Goal: Task Accomplishment & Management: Manage account settings

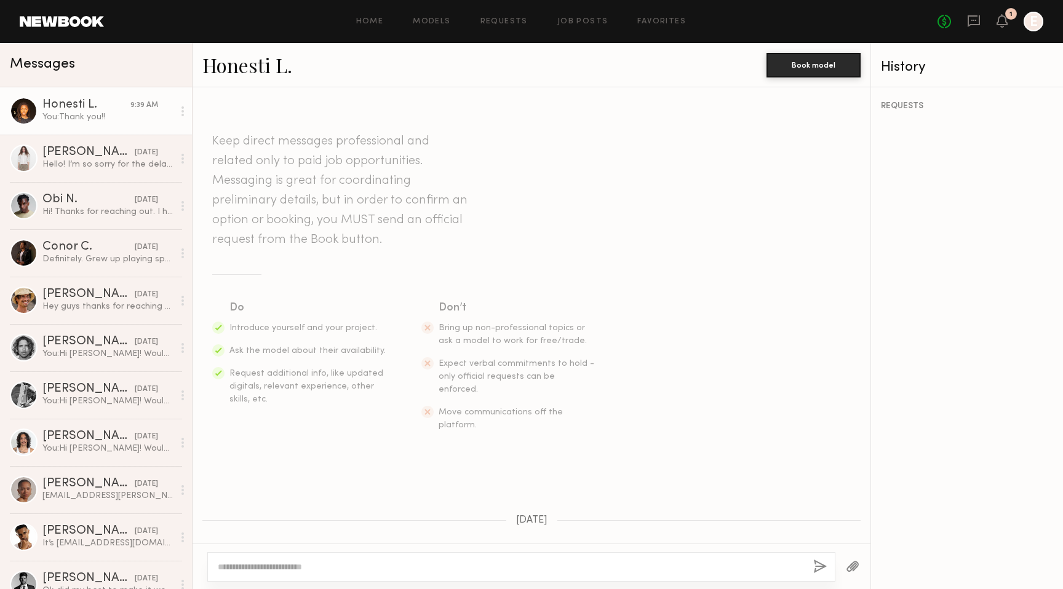
scroll to position [1117, 0]
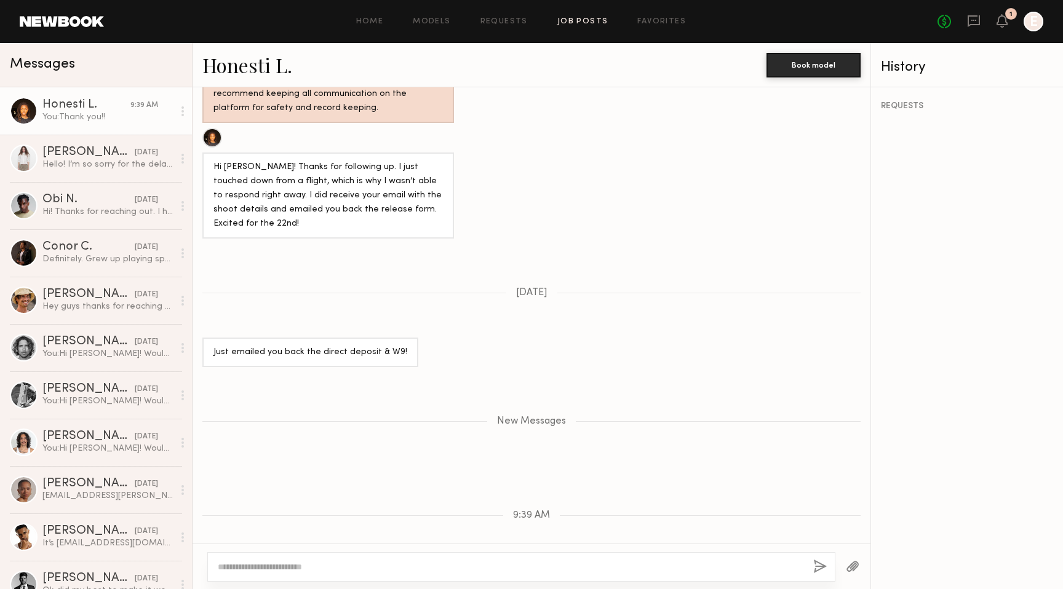
click at [578, 22] on link "Job Posts" at bounding box center [582, 22] width 51 height 8
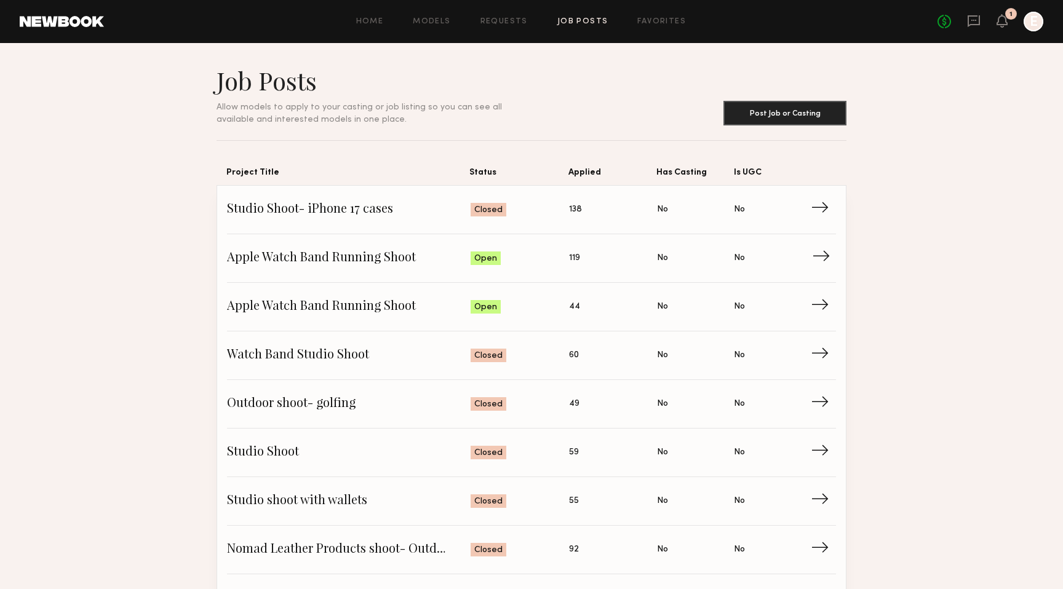
click at [356, 256] on span "Apple Watch Band Running Shoot" at bounding box center [349, 258] width 244 height 18
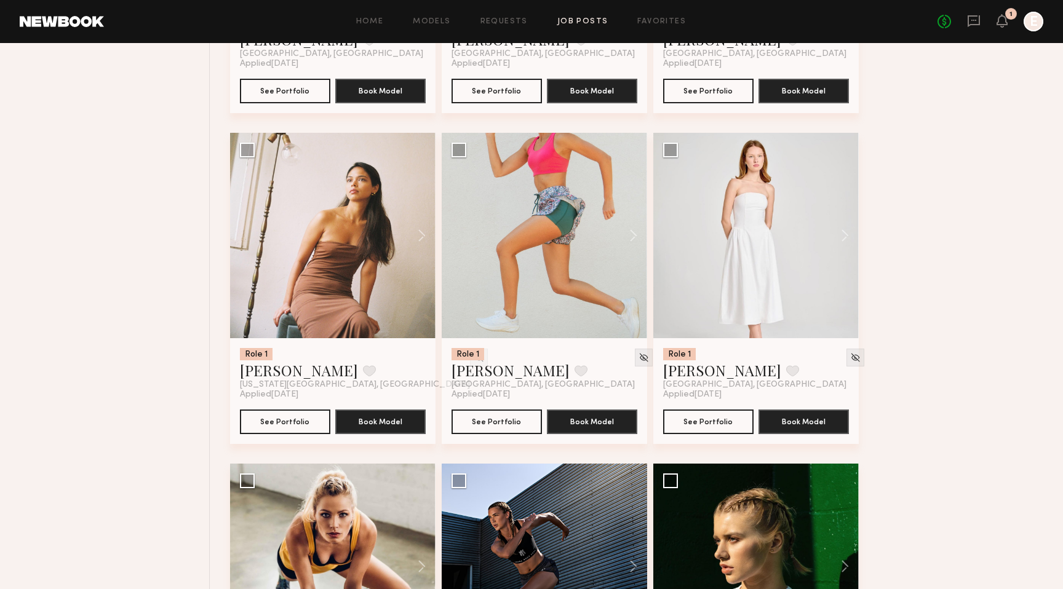
scroll to position [761, 0]
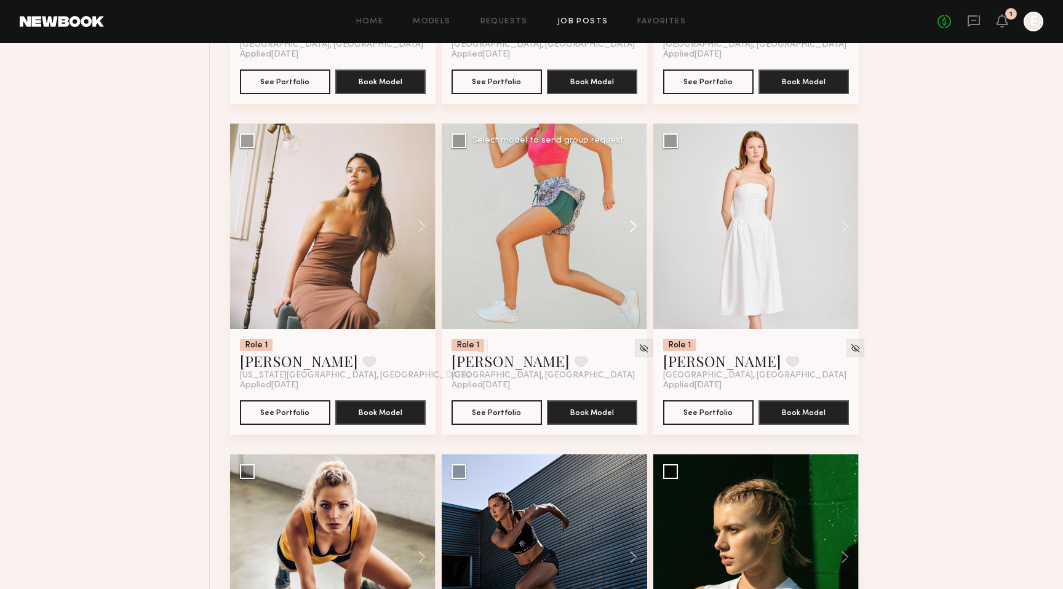
click at [629, 224] on button at bounding box center [627, 227] width 39 height 206
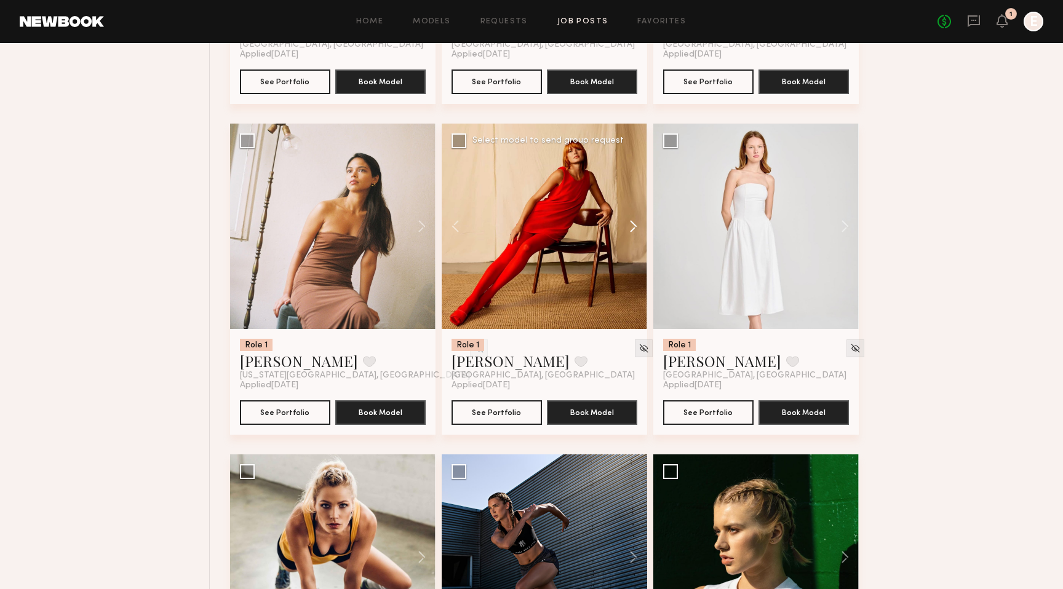
click at [629, 224] on button at bounding box center [627, 227] width 39 height 206
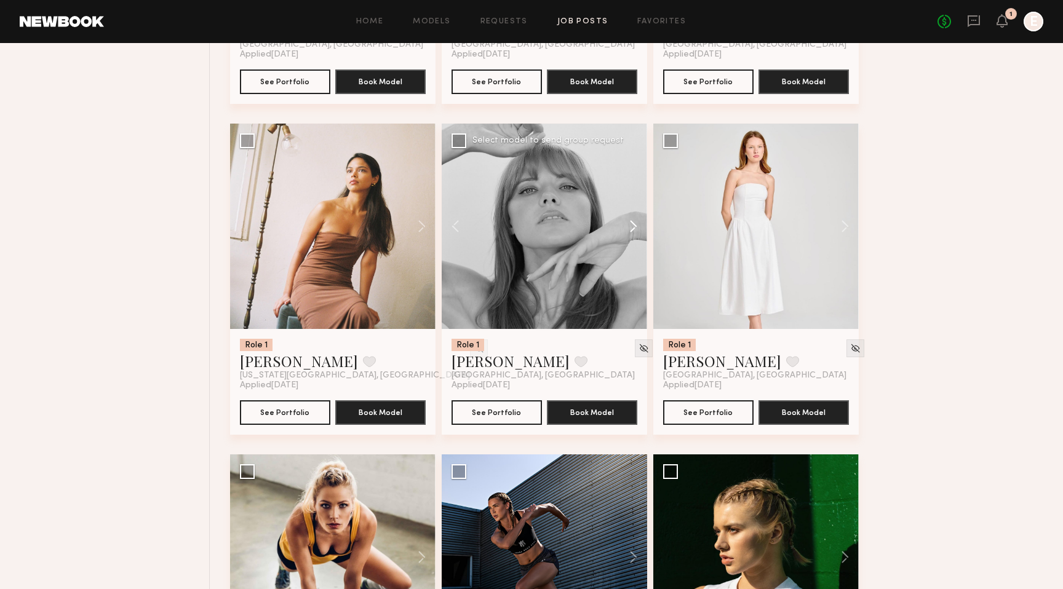
click at [629, 224] on button at bounding box center [627, 227] width 39 height 206
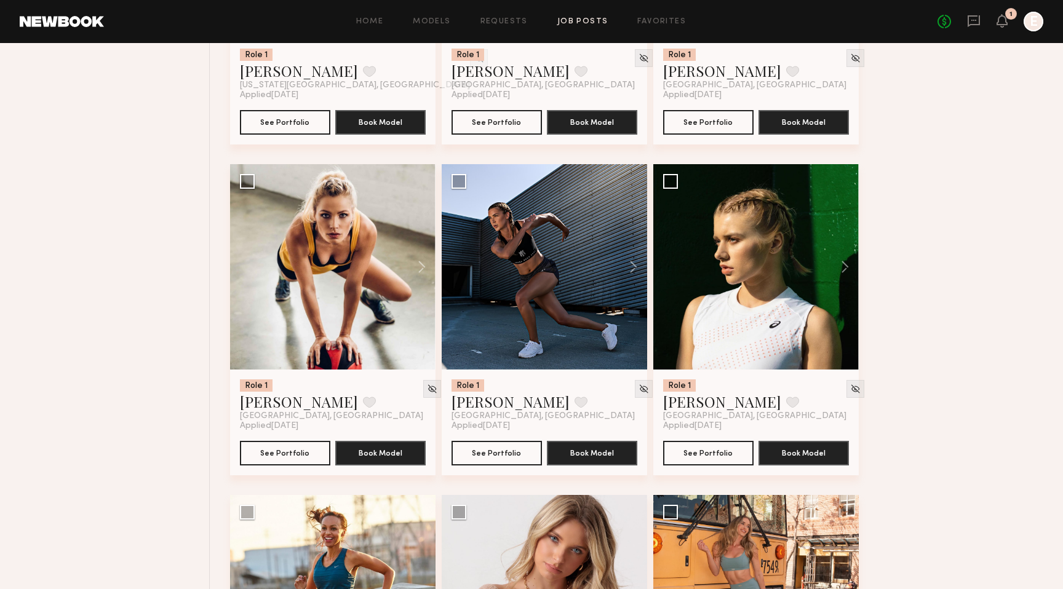
scroll to position [1112, 0]
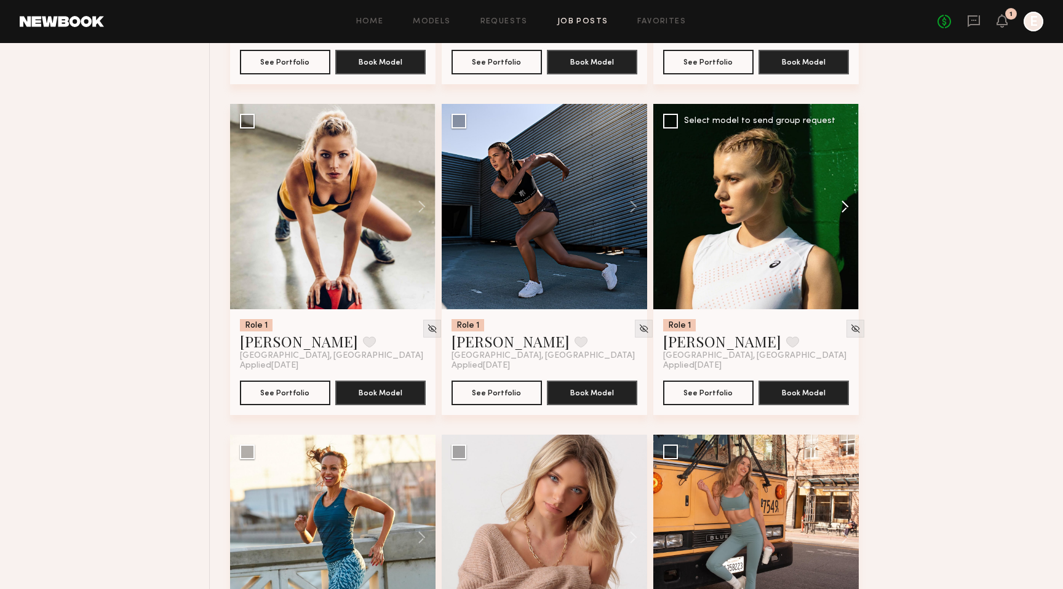
click at [844, 206] on button at bounding box center [839, 207] width 39 height 206
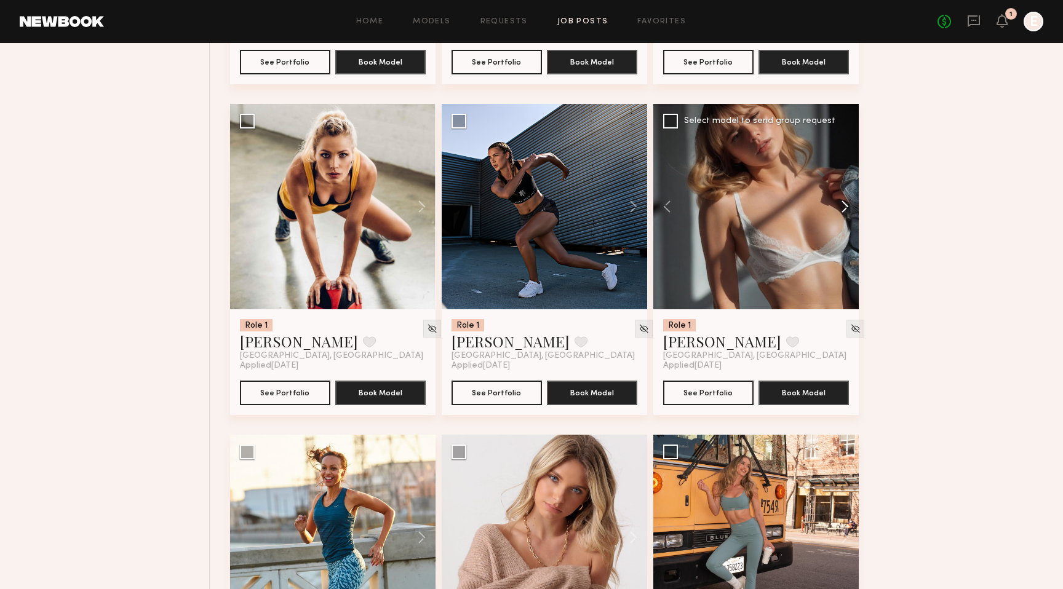
click at [844, 206] on button at bounding box center [839, 207] width 39 height 206
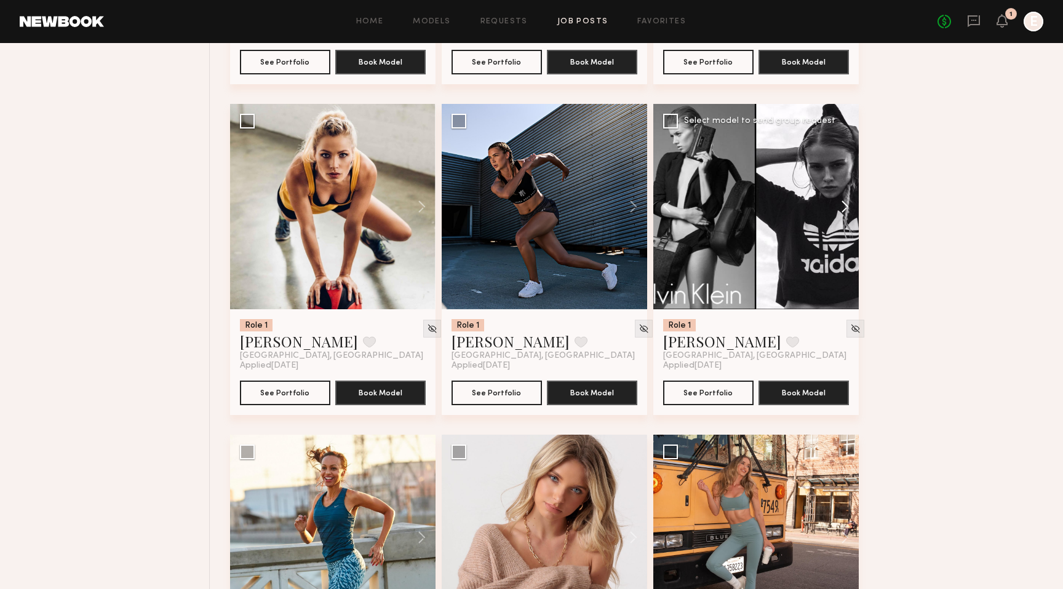
click at [844, 206] on button at bounding box center [839, 207] width 39 height 206
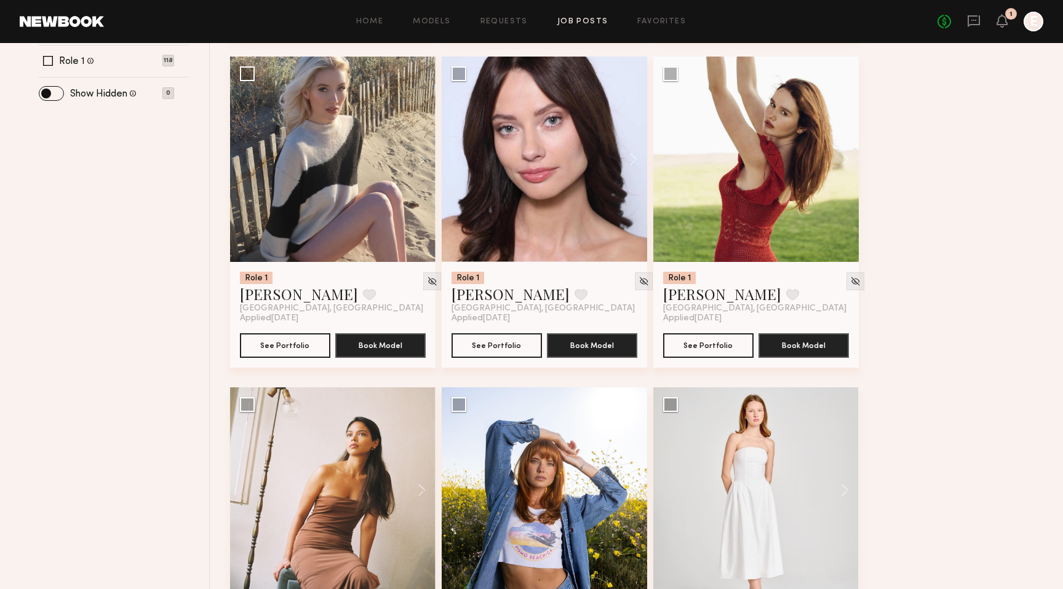
scroll to position [0, 0]
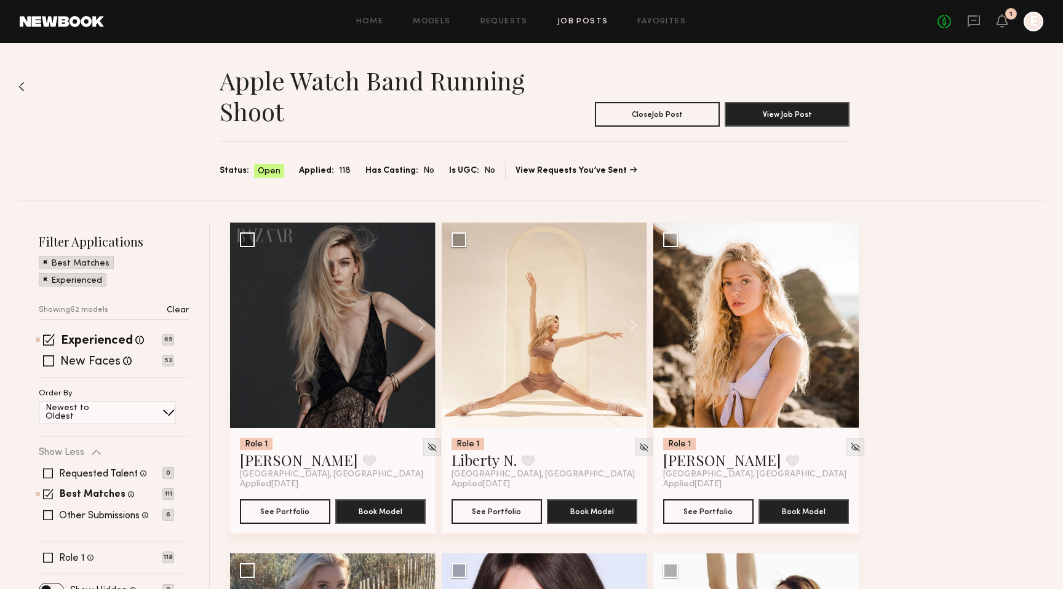
click at [576, 18] on link "Job Posts" at bounding box center [582, 22] width 51 height 8
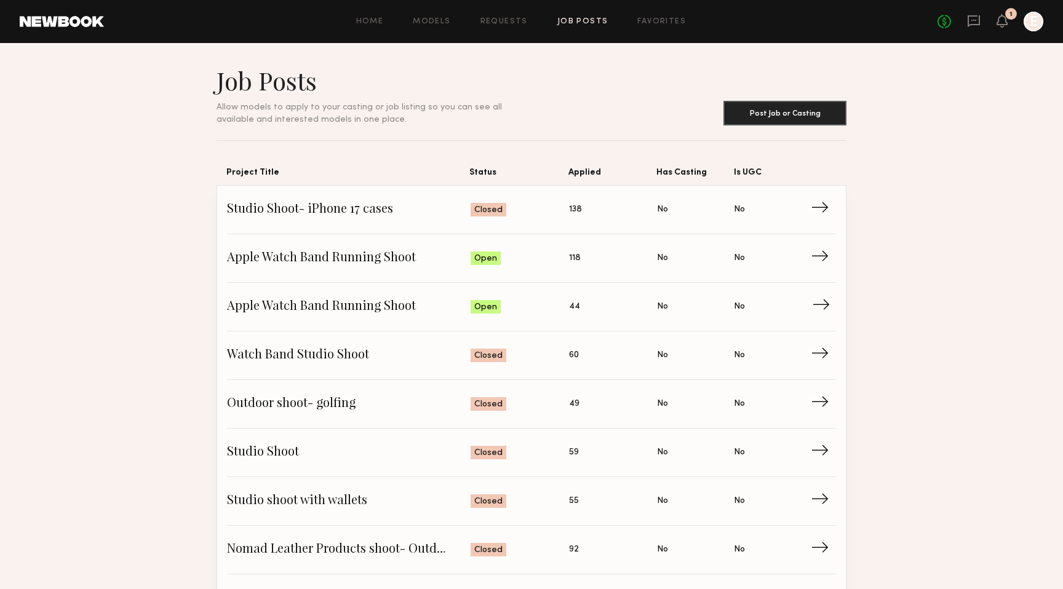
click at [380, 304] on span "Apple Watch Band Running Shoot" at bounding box center [349, 307] width 244 height 18
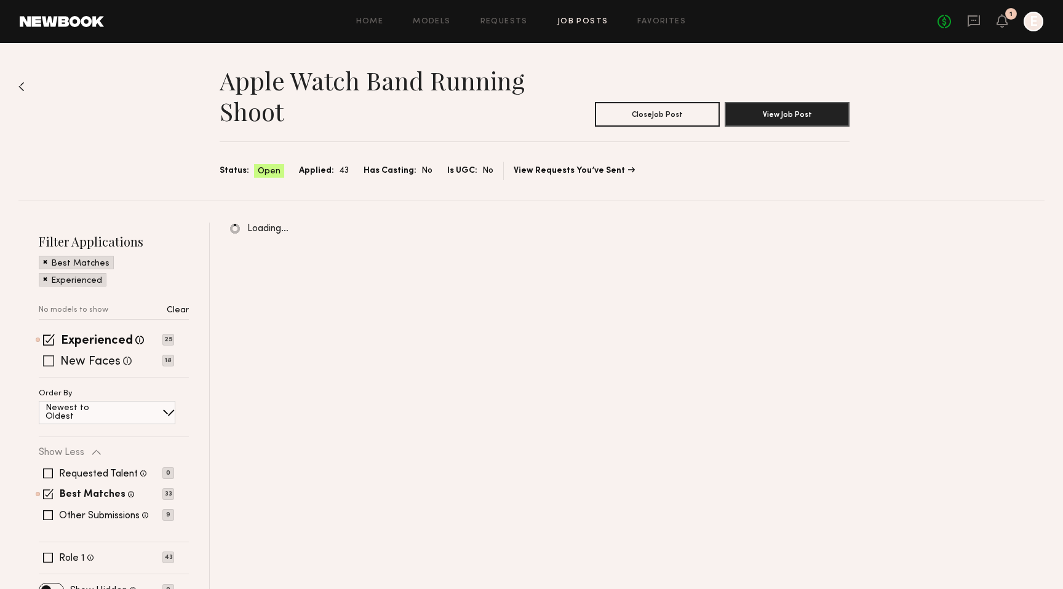
click at [46, 360] on span at bounding box center [48, 361] width 11 height 11
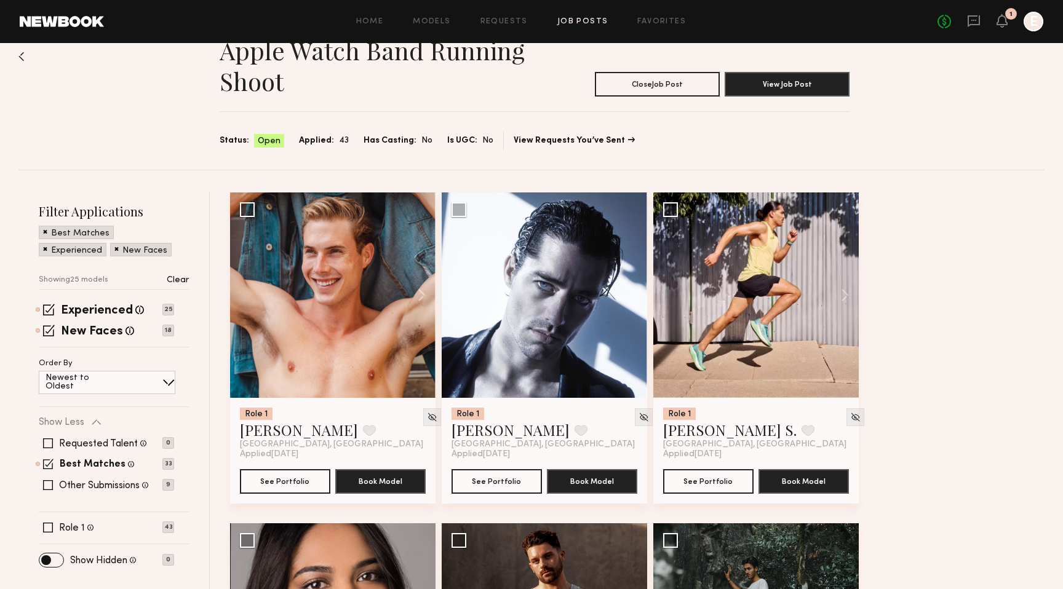
scroll to position [38, 0]
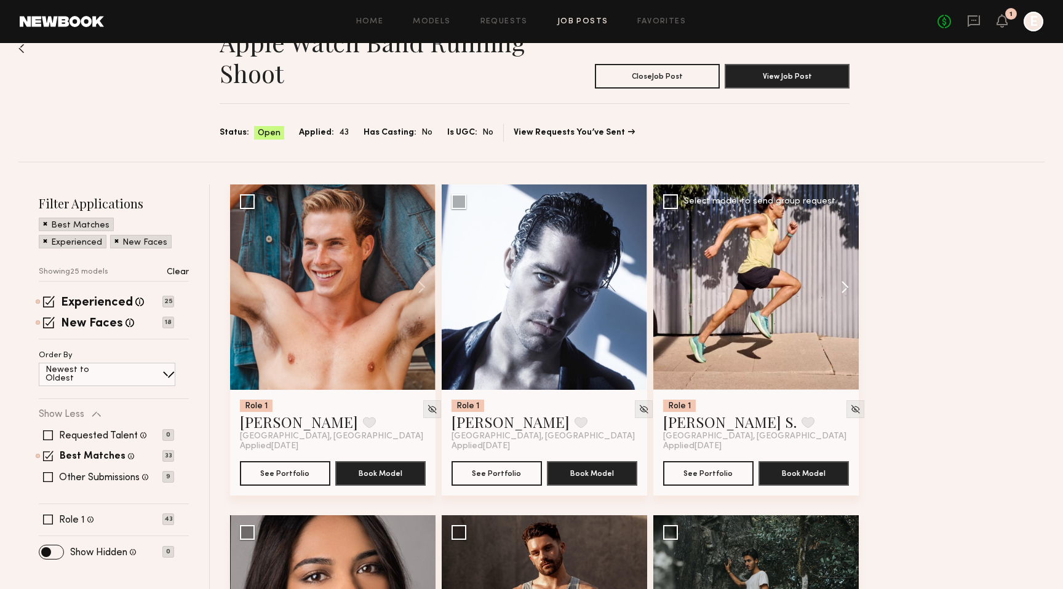
click at [844, 286] on button at bounding box center [839, 288] width 39 height 206
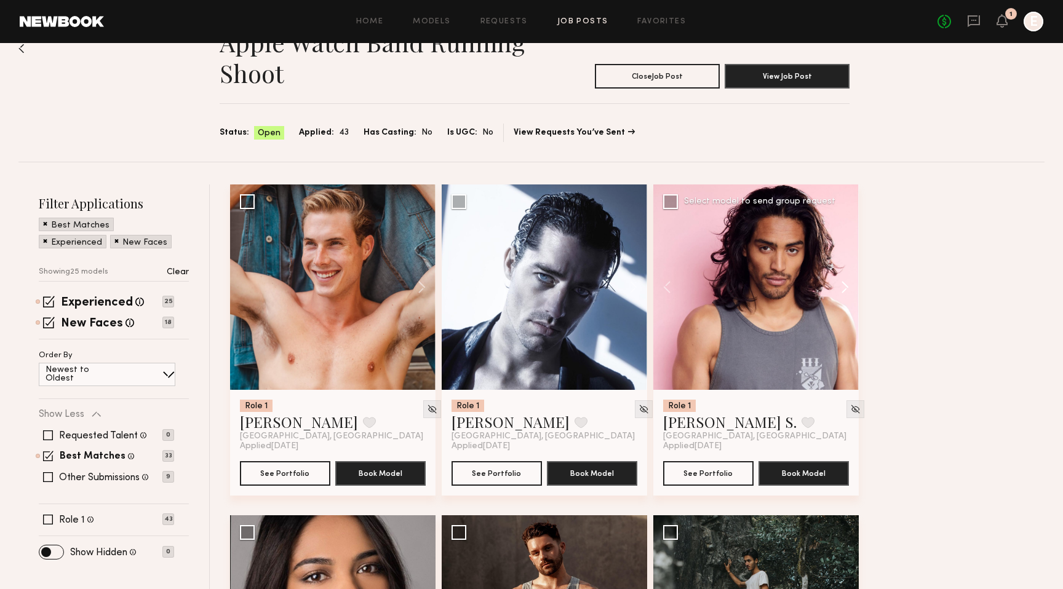
click at [845, 284] on button at bounding box center [839, 288] width 39 height 206
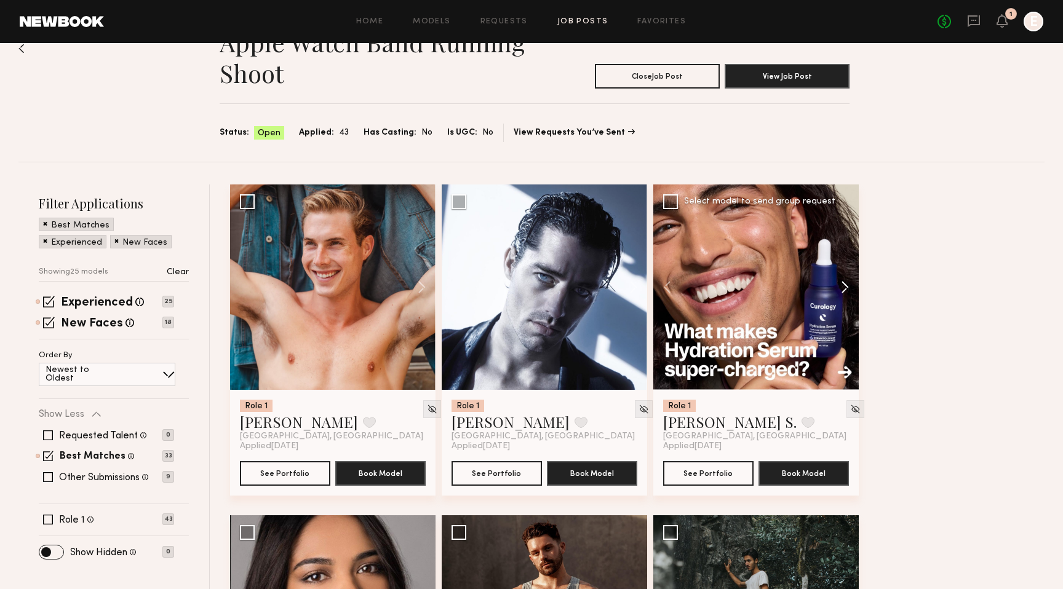
click at [845, 284] on button at bounding box center [839, 288] width 39 height 206
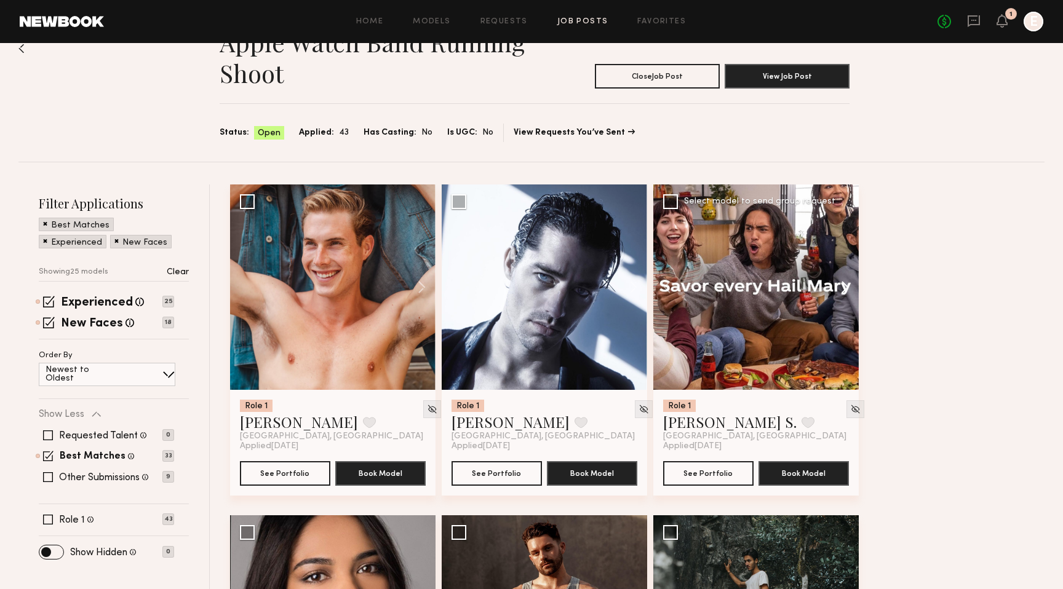
click at [845, 284] on button at bounding box center [839, 288] width 39 height 206
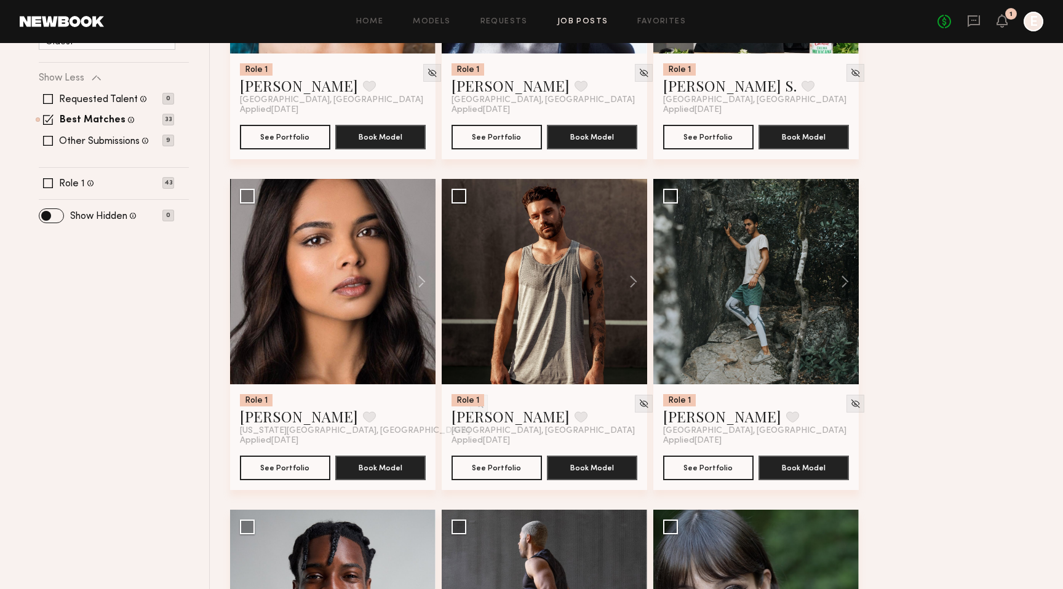
scroll to position [412, 0]
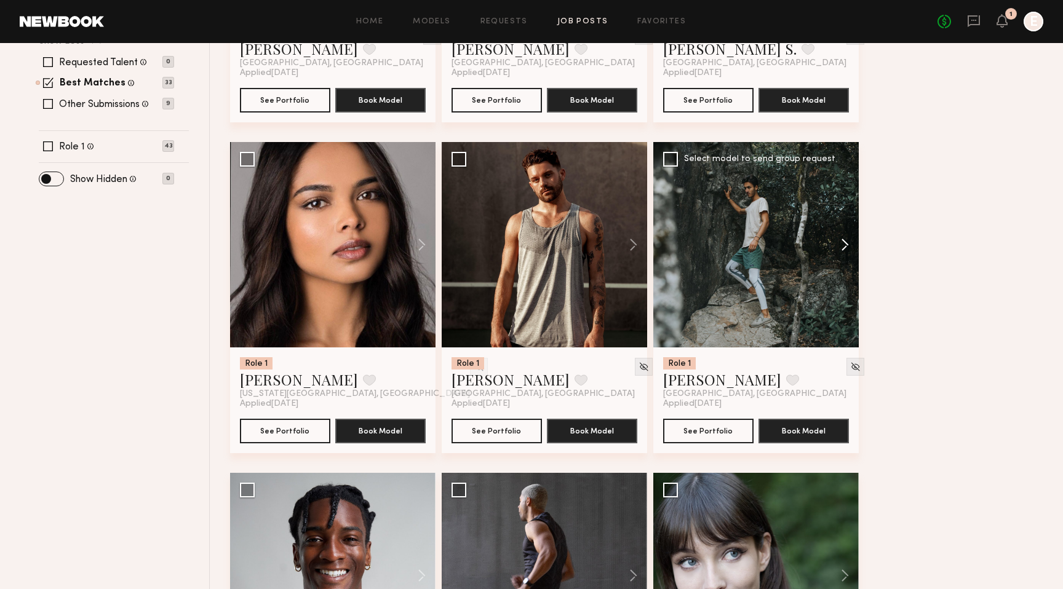
click at [844, 244] on button at bounding box center [839, 245] width 39 height 206
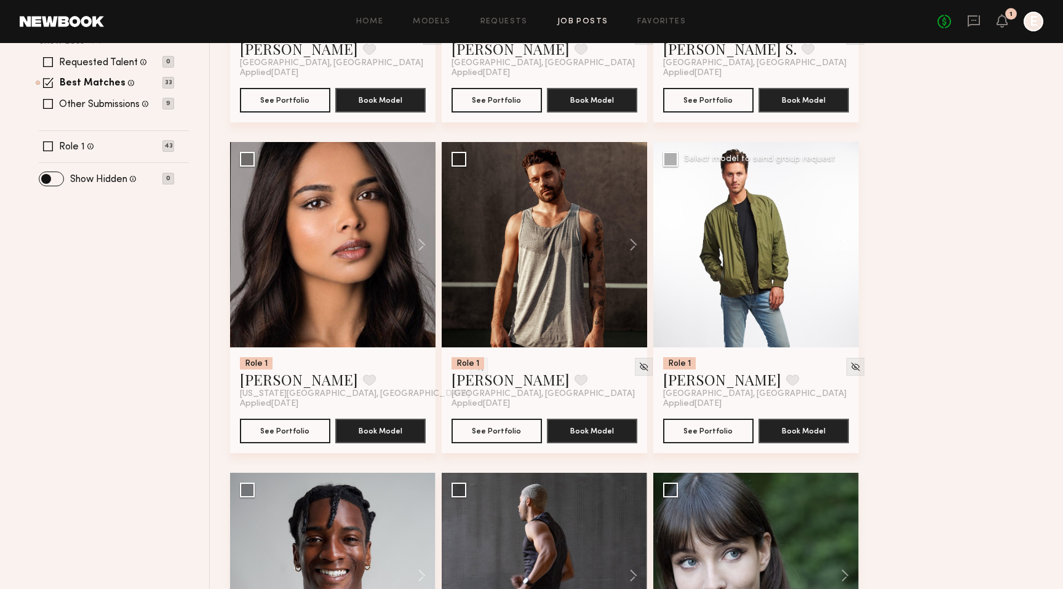
click at [844, 244] on button at bounding box center [839, 245] width 39 height 206
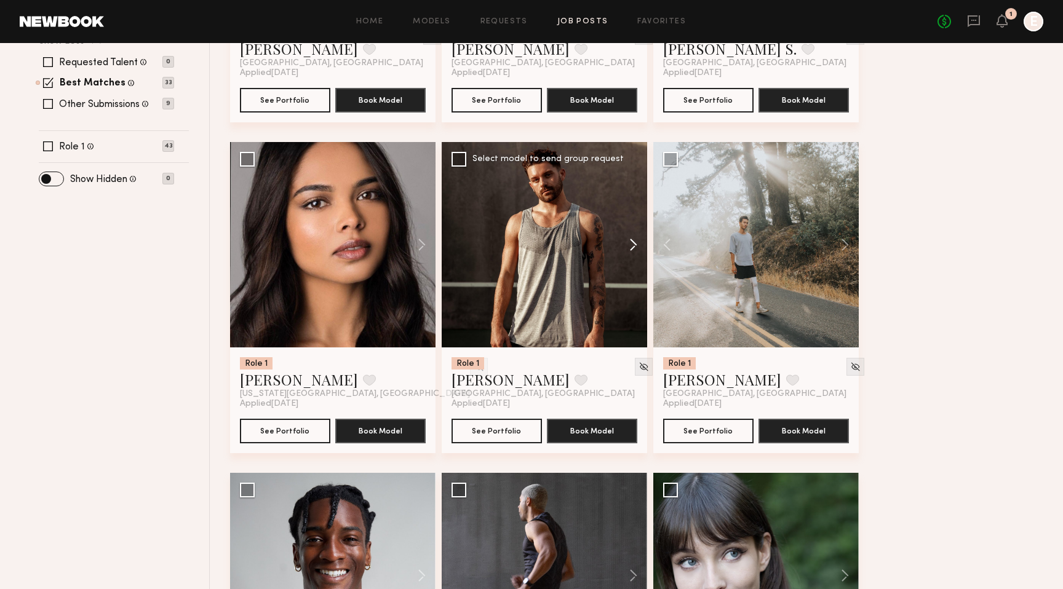
click at [631, 246] on button at bounding box center [627, 245] width 39 height 206
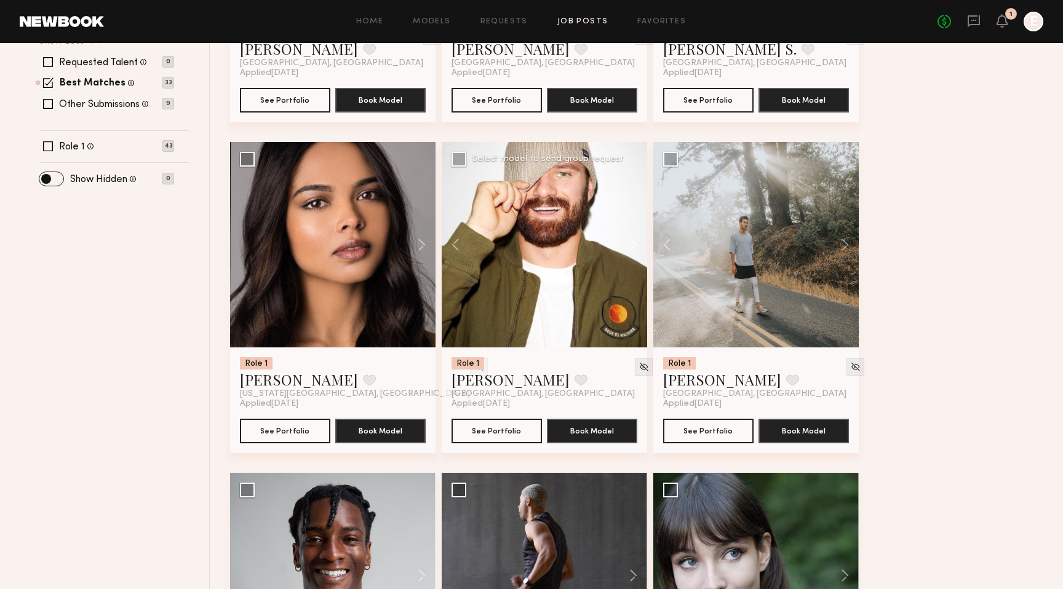
click at [633, 243] on button at bounding box center [627, 245] width 39 height 206
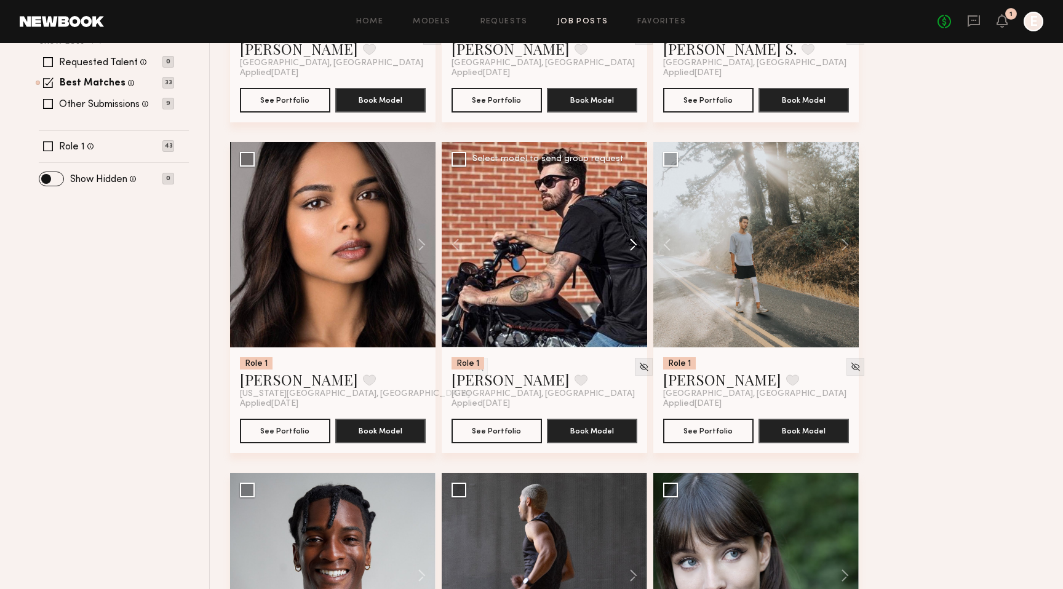
click at [633, 243] on button at bounding box center [627, 245] width 39 height 206
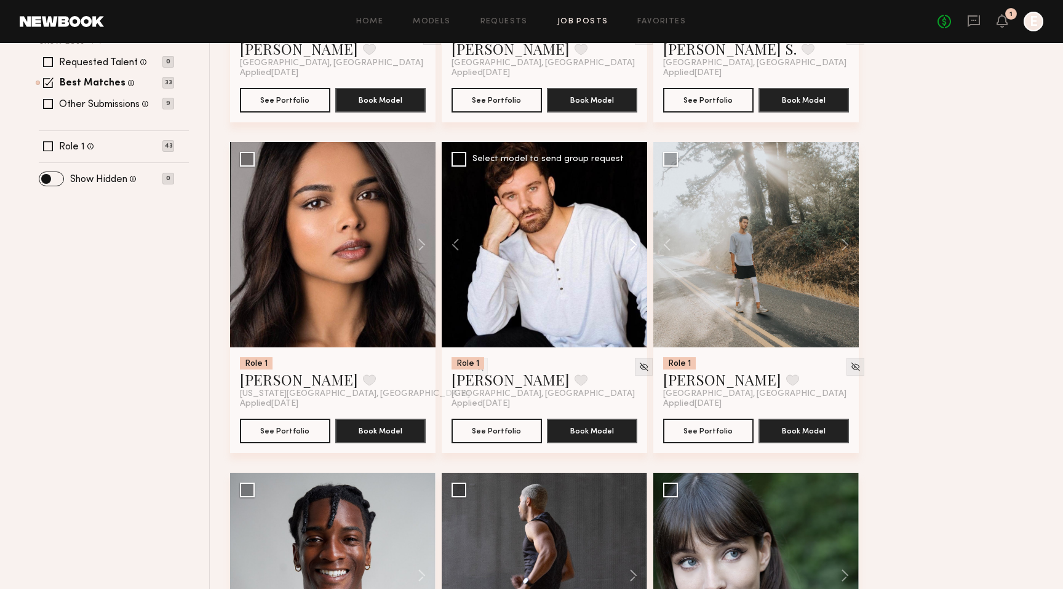
click at [633, 243] on button at bounding box center [627, 245] width 39 height 206
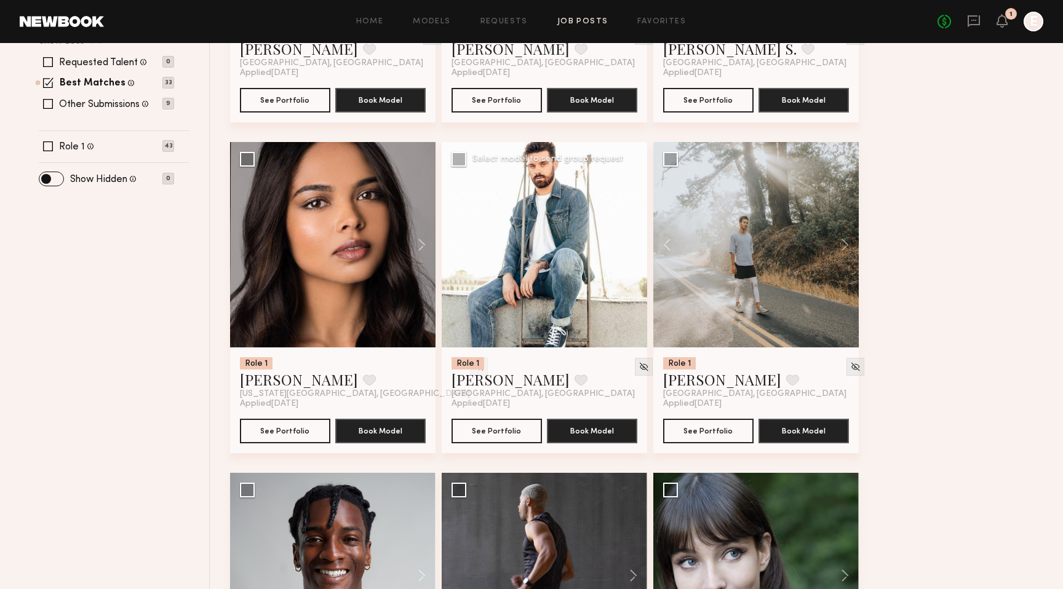
click at [633, 243] on div at bounding box center [545, 245] width 206 height 206
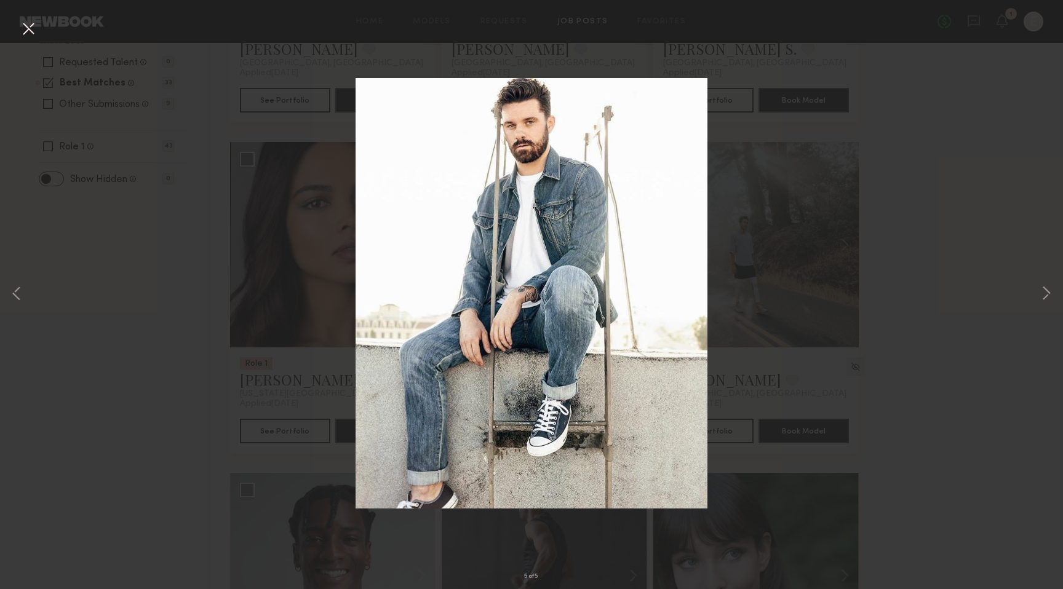
click at [973, 217] on div "5 of 5" at bounding box center [531, 294] width 1063 height 589
click at [30, 30] on button at bounding box center [28, 29] width 20 height 22
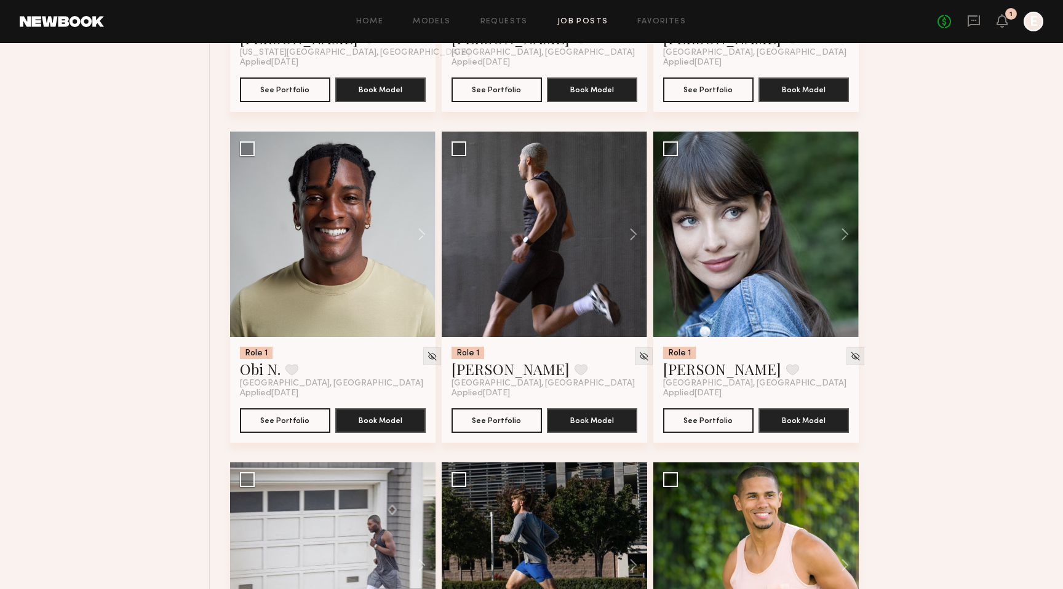
scroll to position [757, 0]
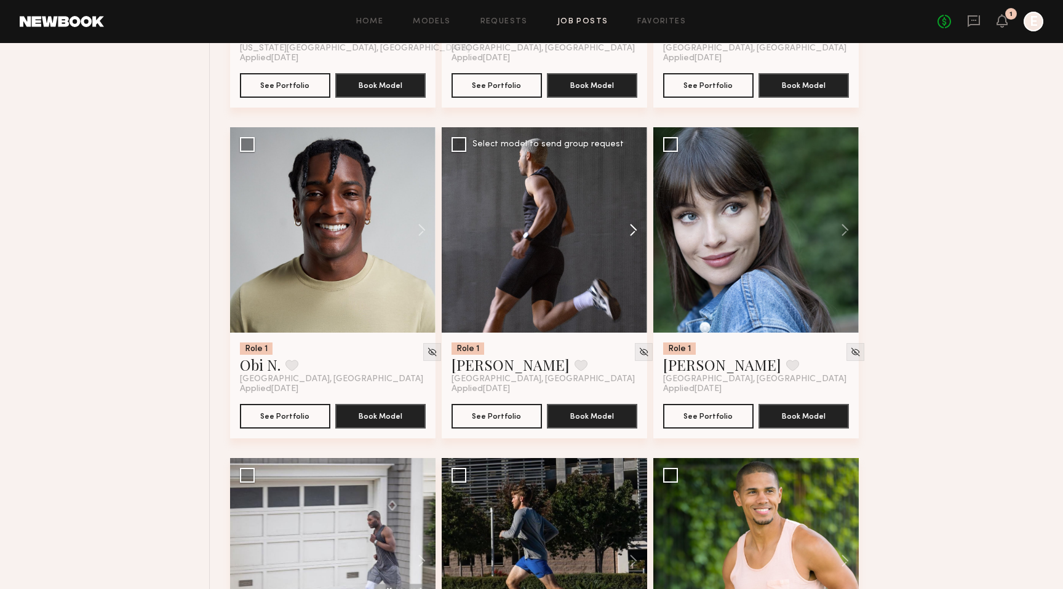
click at [632, 232] on button at bounding box center [627, 230] width 39 height 206
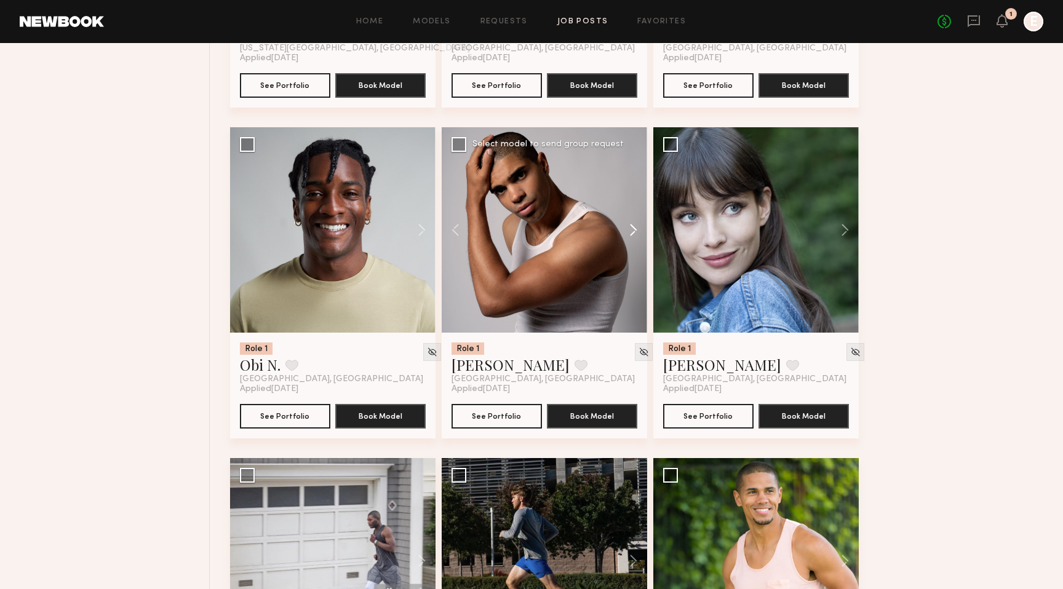
click at [632, 232] on button at bounding box center [627, 230] width 39 height 206
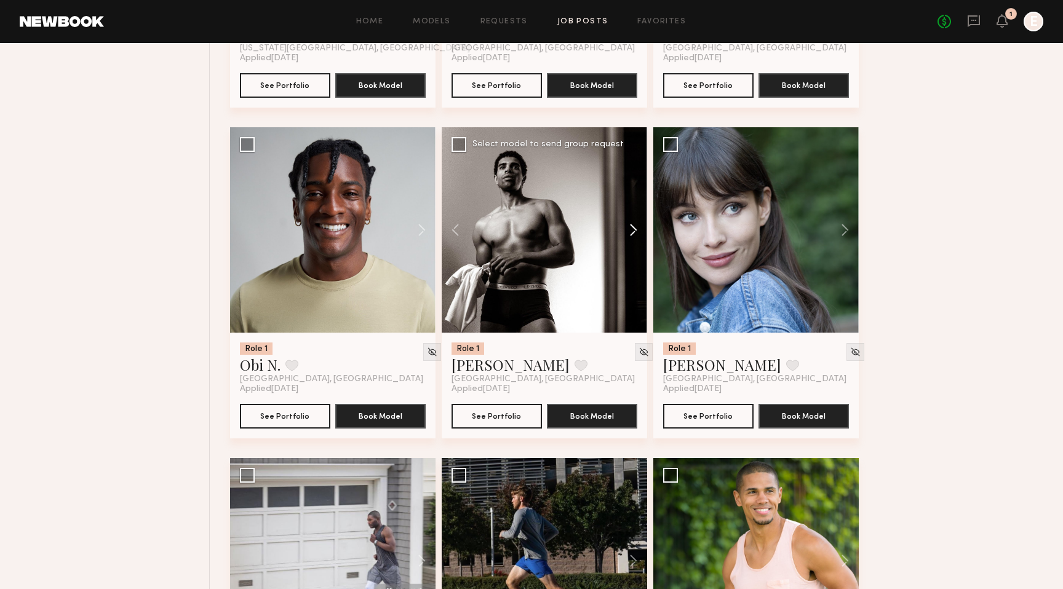
click at [632, 232] on button at bounding box center [627, 230] width 39 height 206
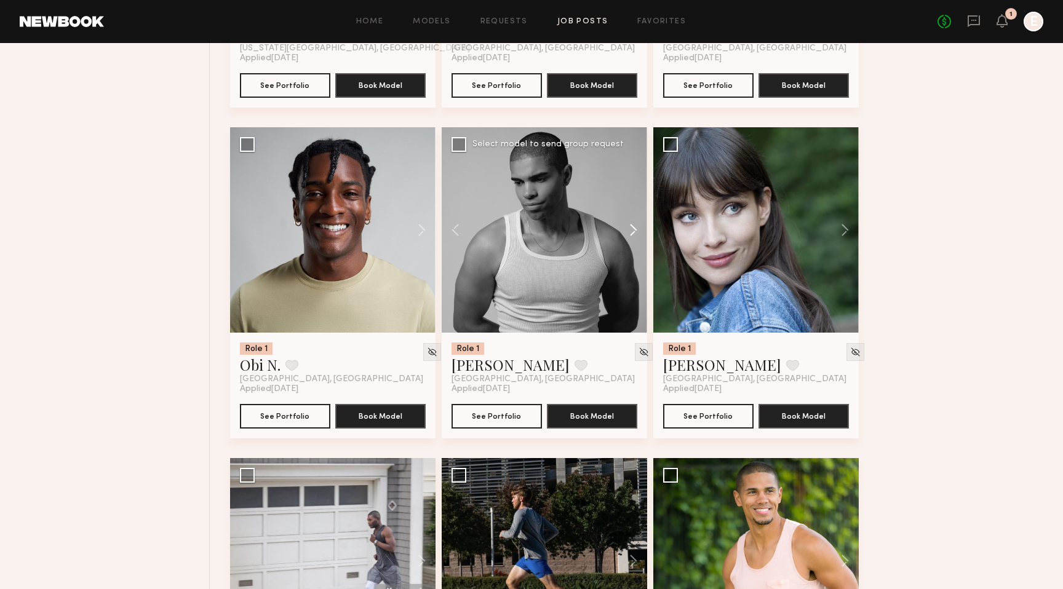
click at [632, 232] on button at bounding box center [627, 230] width 39 height 206
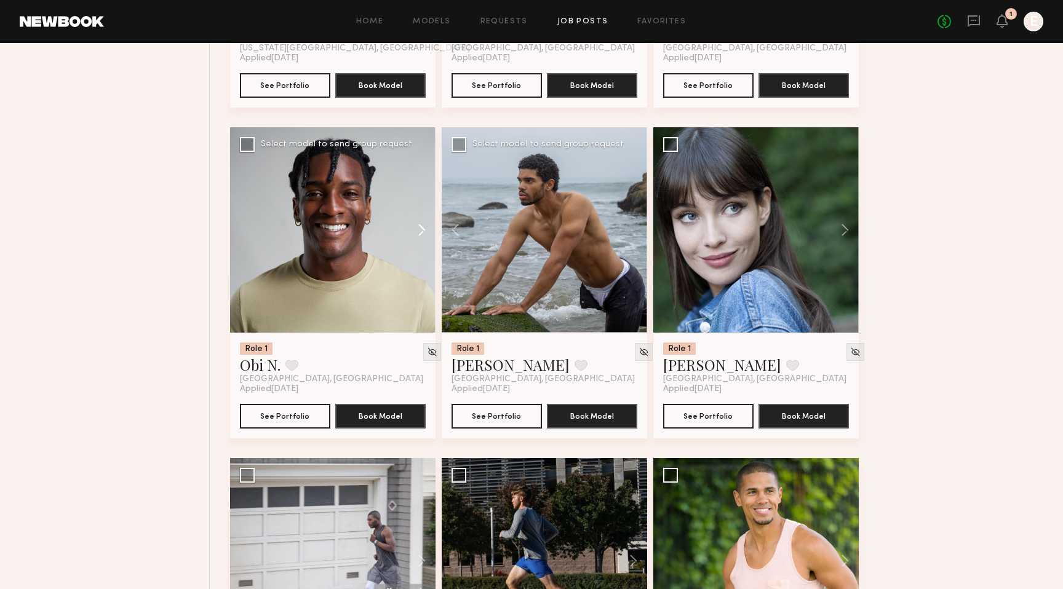
click at [425, 230] on button at bounding box center [415, 230] width 39 height 206
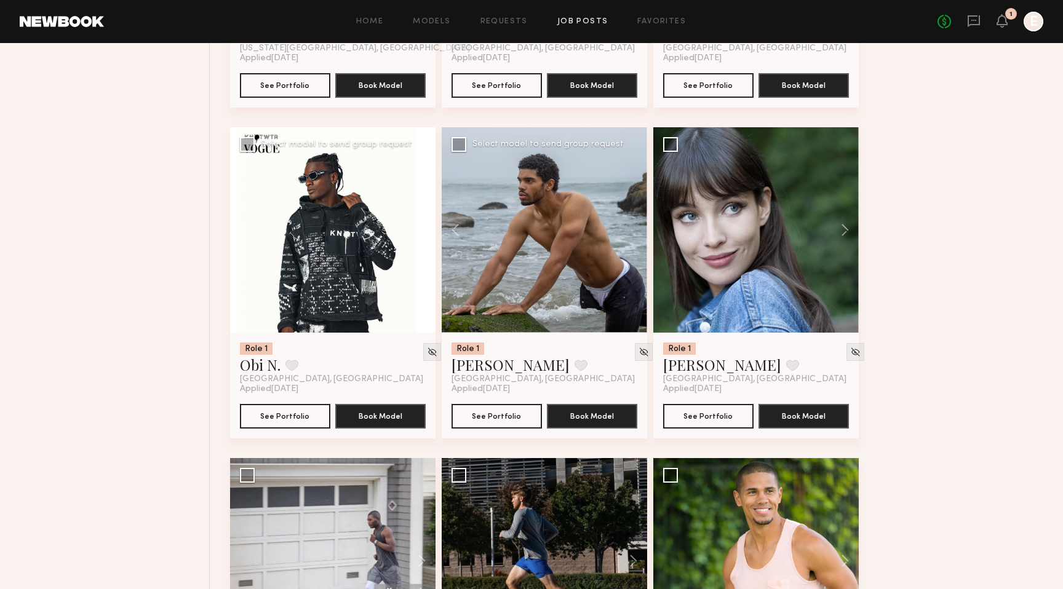
click at [425, 230] on button at bounding box center [415, 230] width 39 height 206
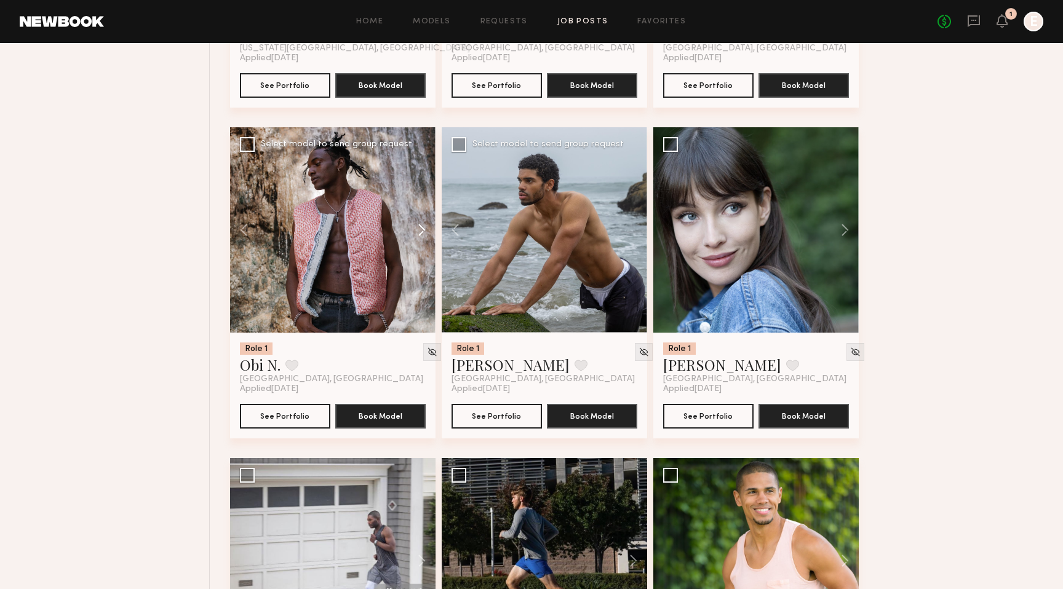
click at [423, 227] on button at bounding box center [415, 230] width 39 height 206
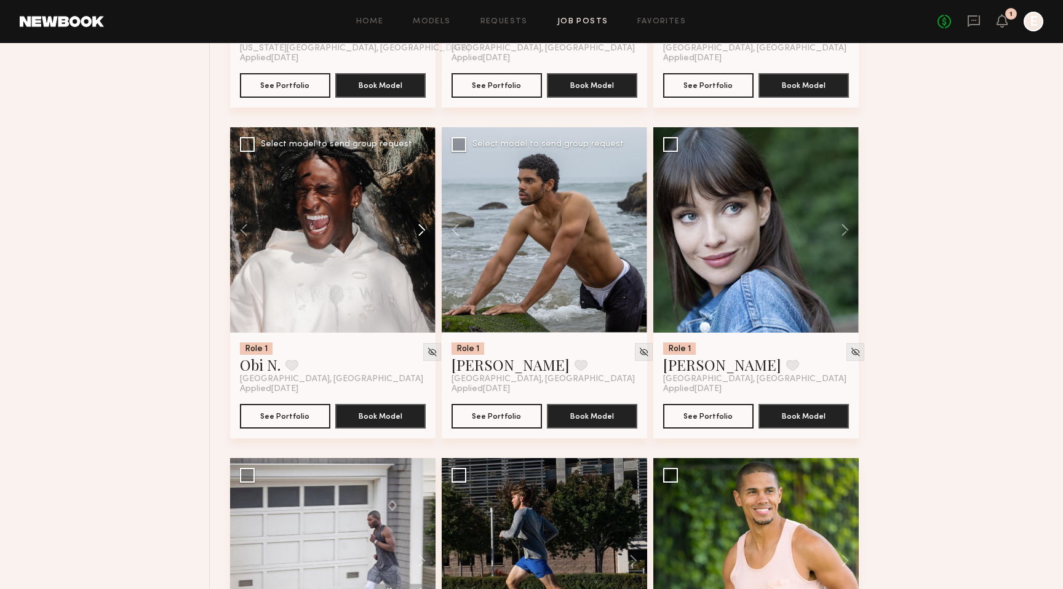
click at [421, 228] on button at bounding box center [415, 230] width 39 height 206
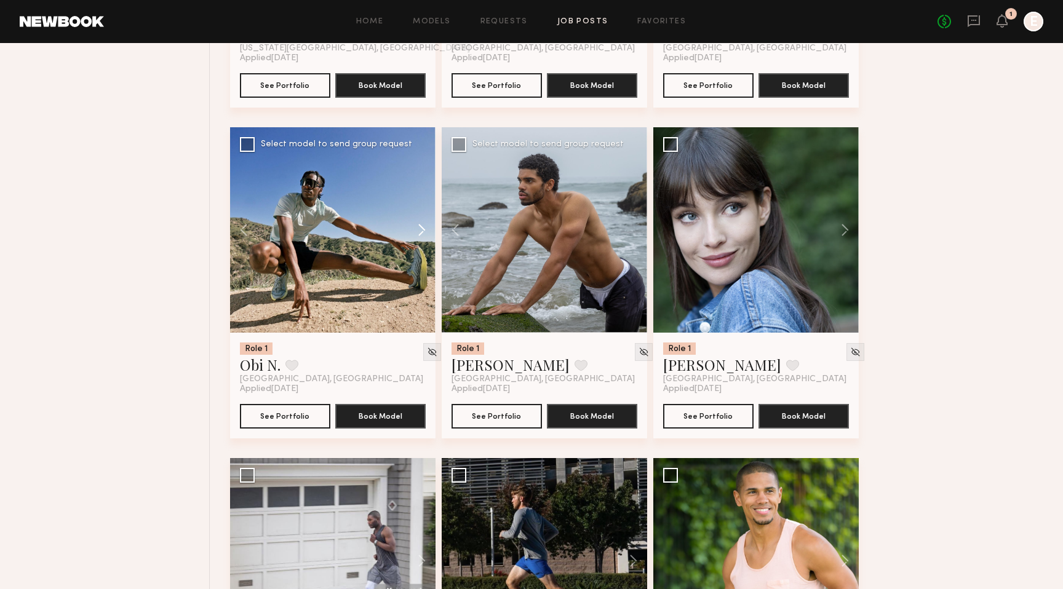
click at [423, 228] on button at bounding box center [415, 230] width 39 height 206
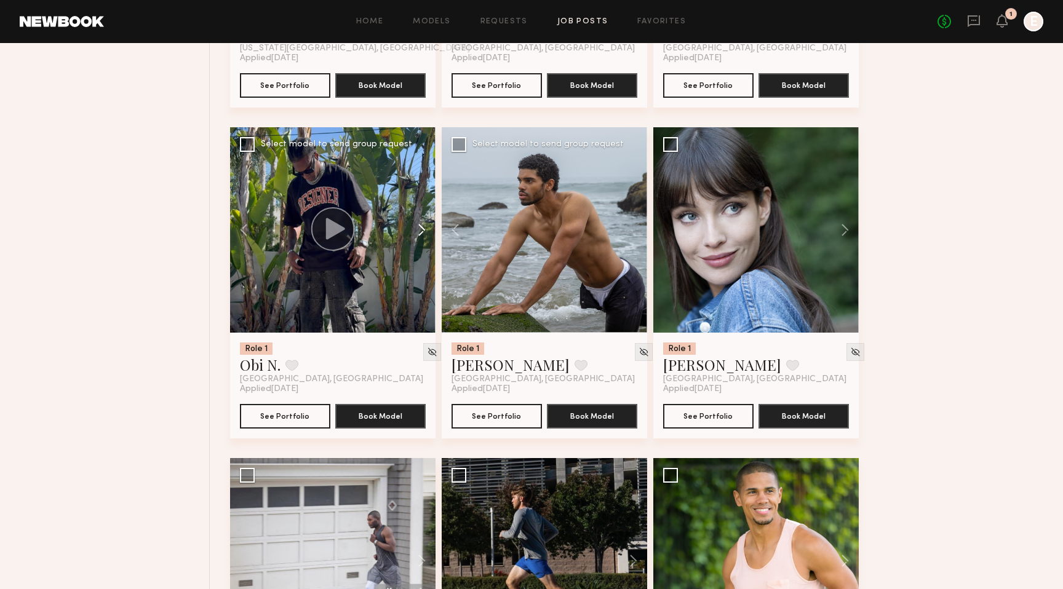
click at [423, 230] on button at bounding box center [415, 230] width 39 height 206
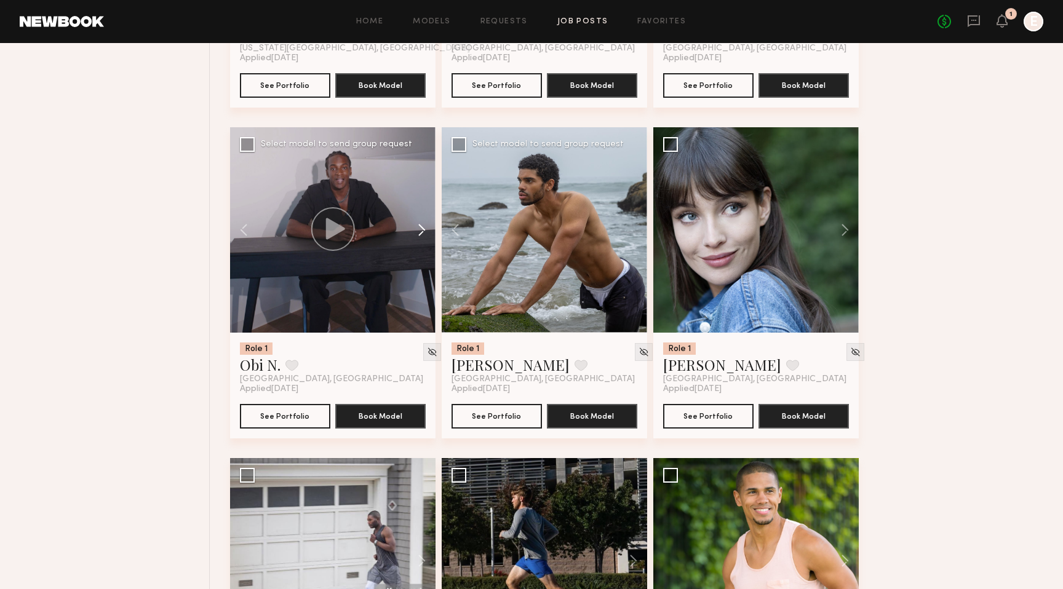
click at [423, 230] on button at bounding box center [415, 230] width 39 height 206
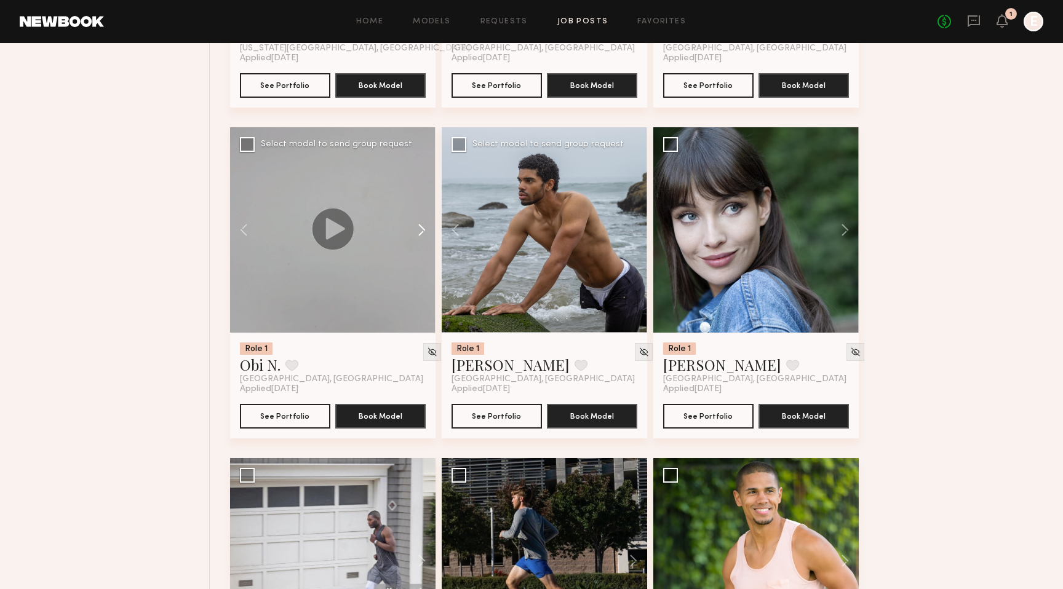
click at [423, 230] on button at bounding box center [415, 230] width 39 height 206
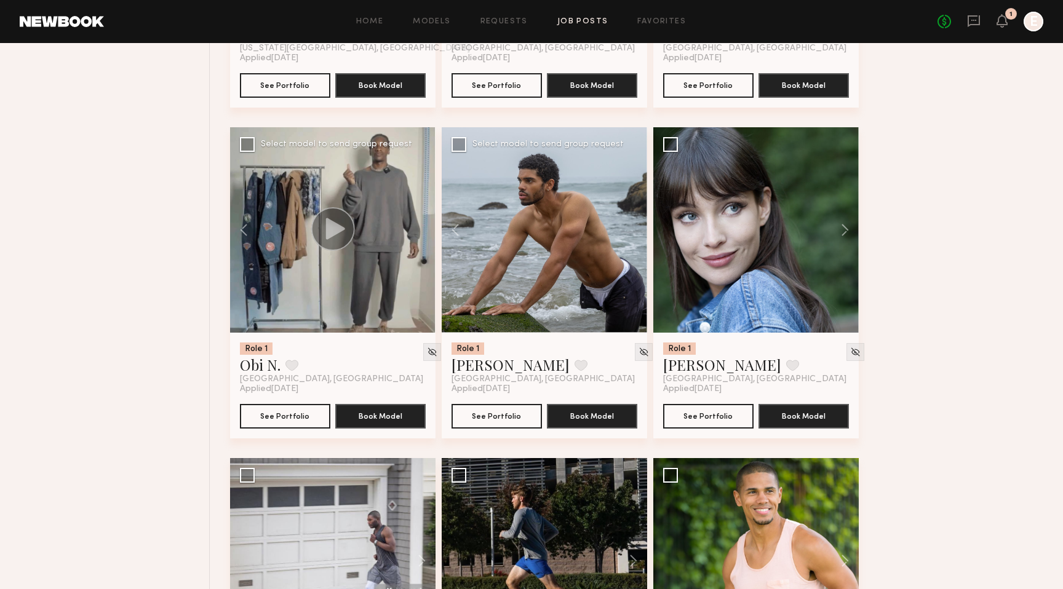
click at [423, 230] on div at bounding box center [333, 230] width 206 height 206
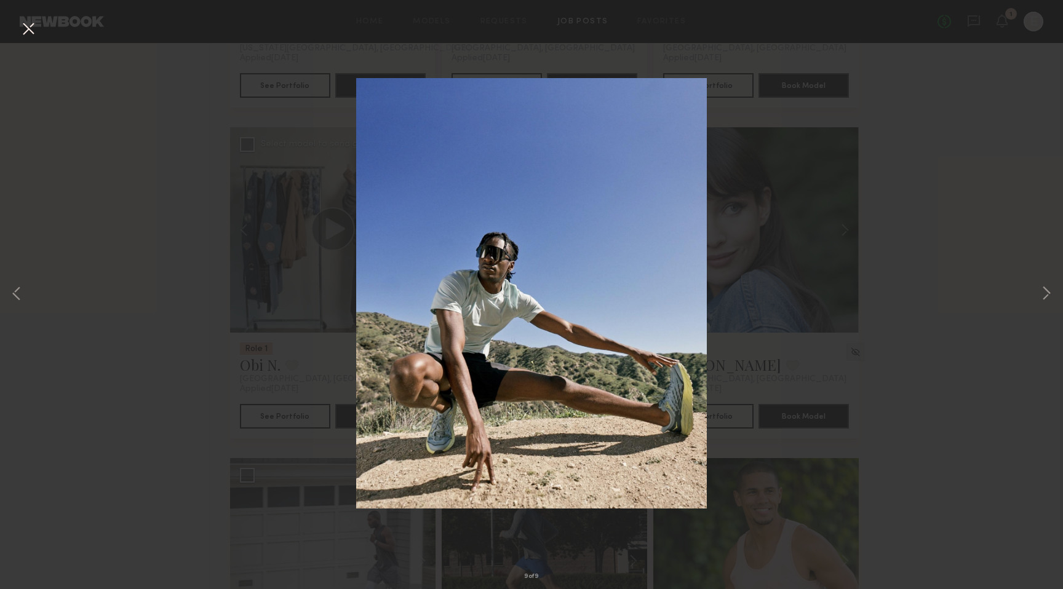
click at [126, 353] on div "9 of 9" at bounding box center [531, 294] width 1063 height 589
click at [29, 28] on button at bounding box center [28, 29] width 20 height 22
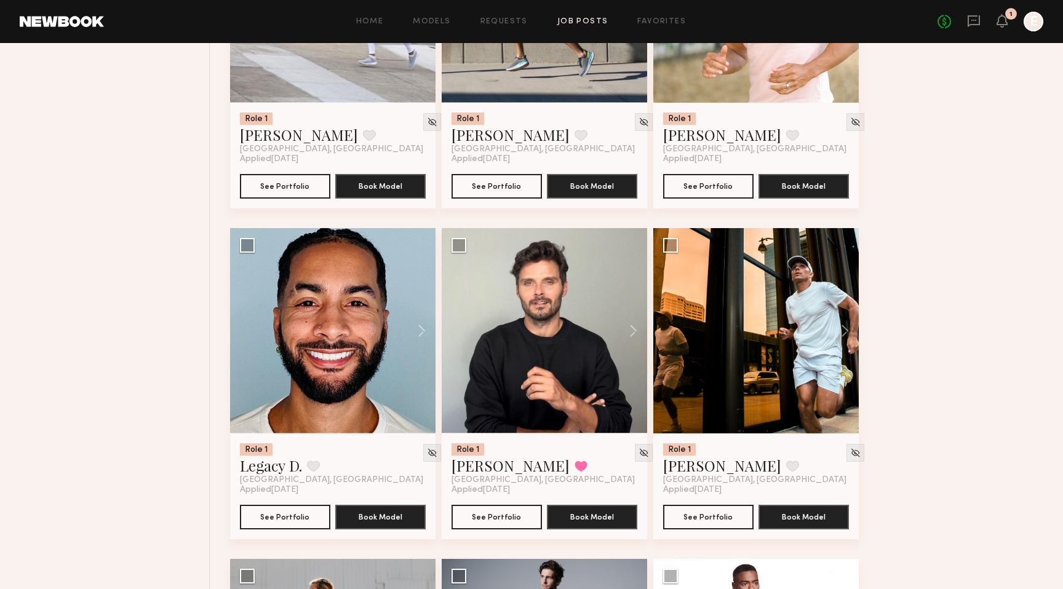
scroll to position [1328, 0]
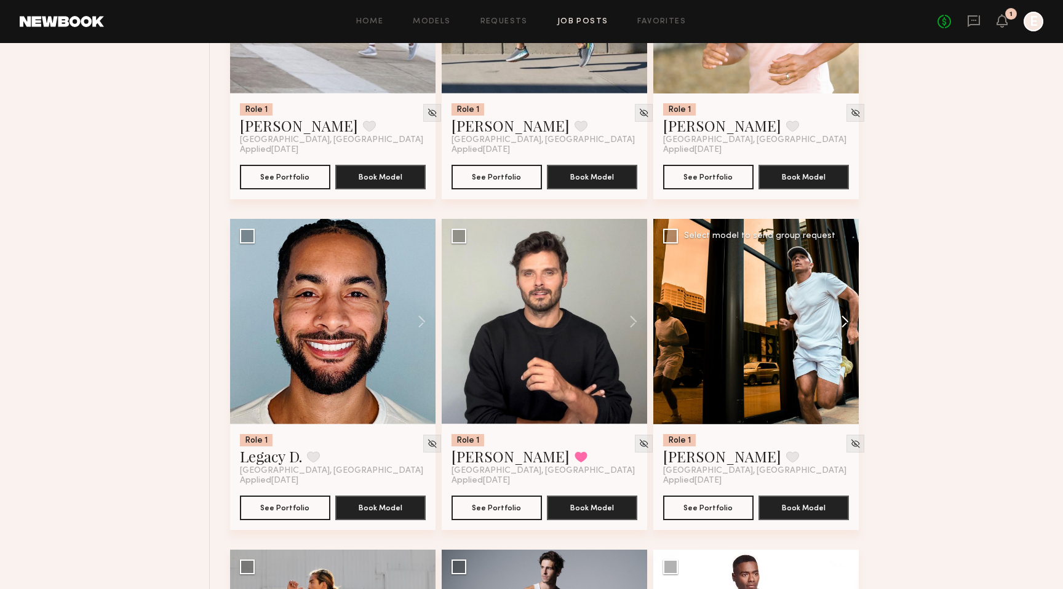
click at [843, 322] on button at bounding box center [839, 322] width 39 height 206
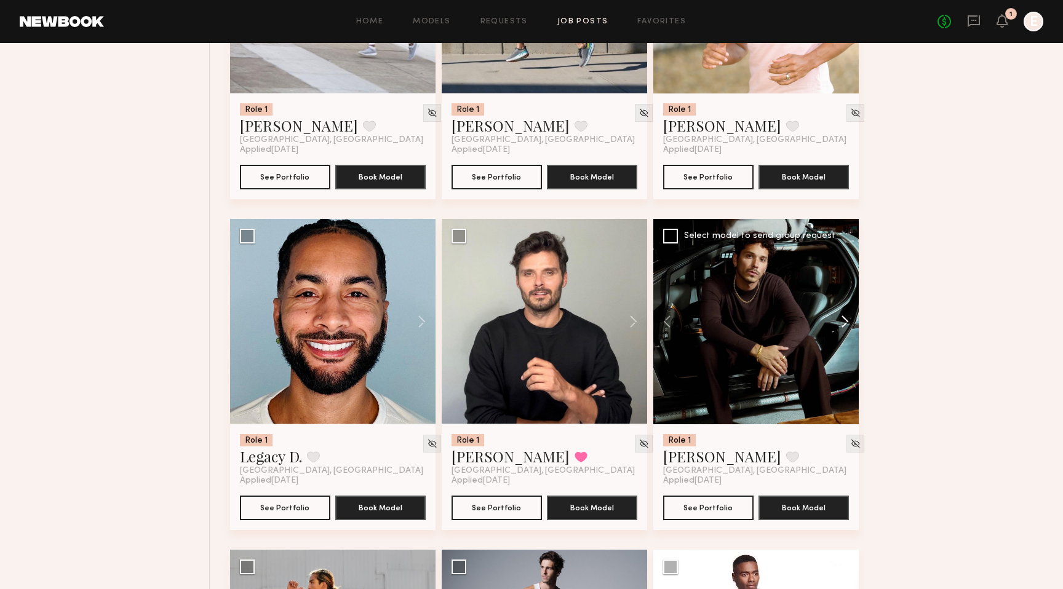
click at [843, 322] on button at bounding box center [839, 322] width 39 height 206
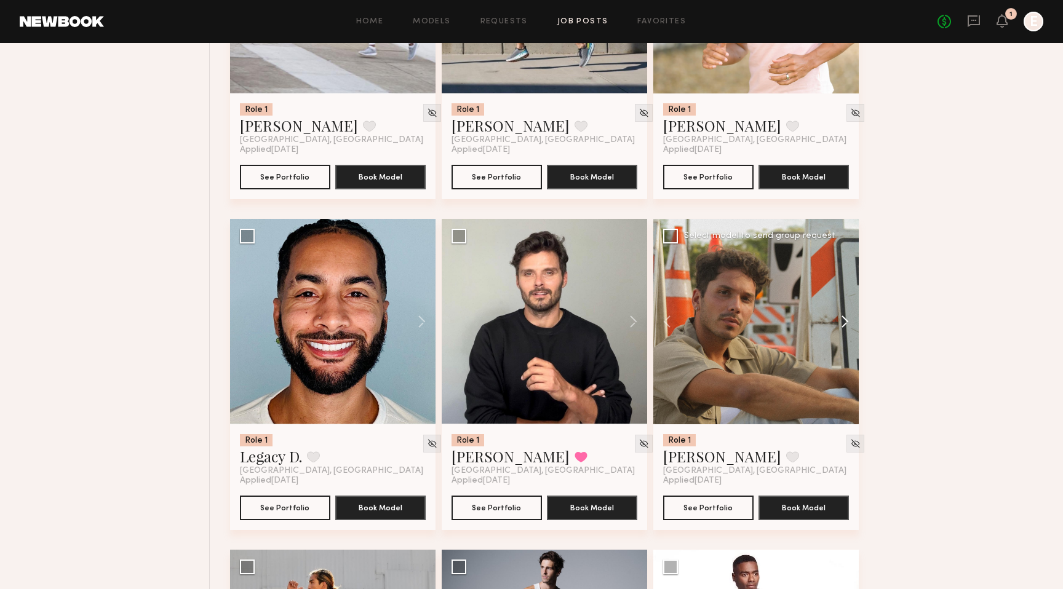
click at [844, 322] on button at bounding box center [839, 322] width 39 height 206
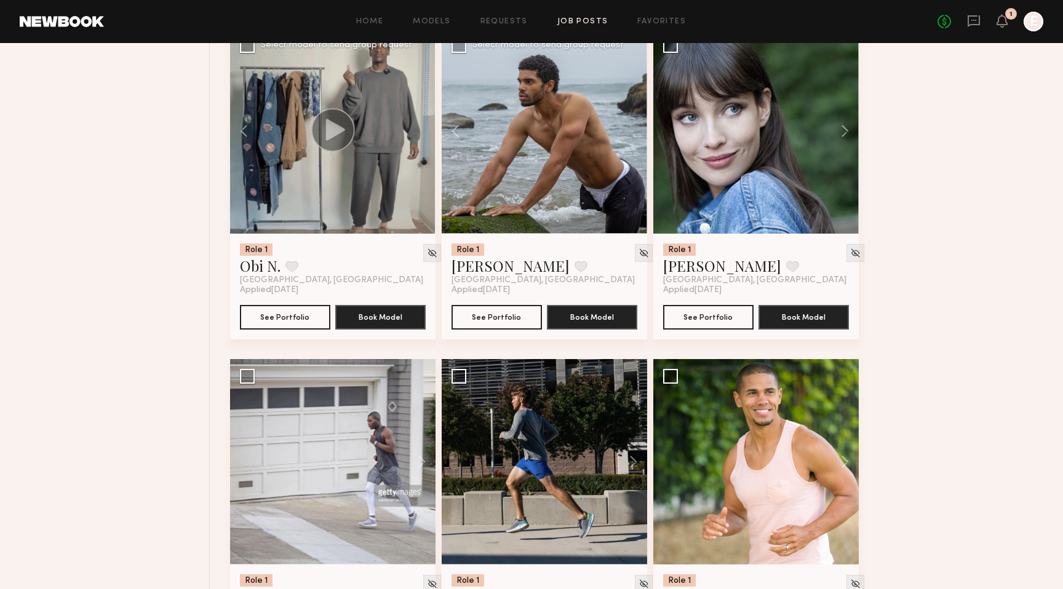
scroll to position [858, 0]
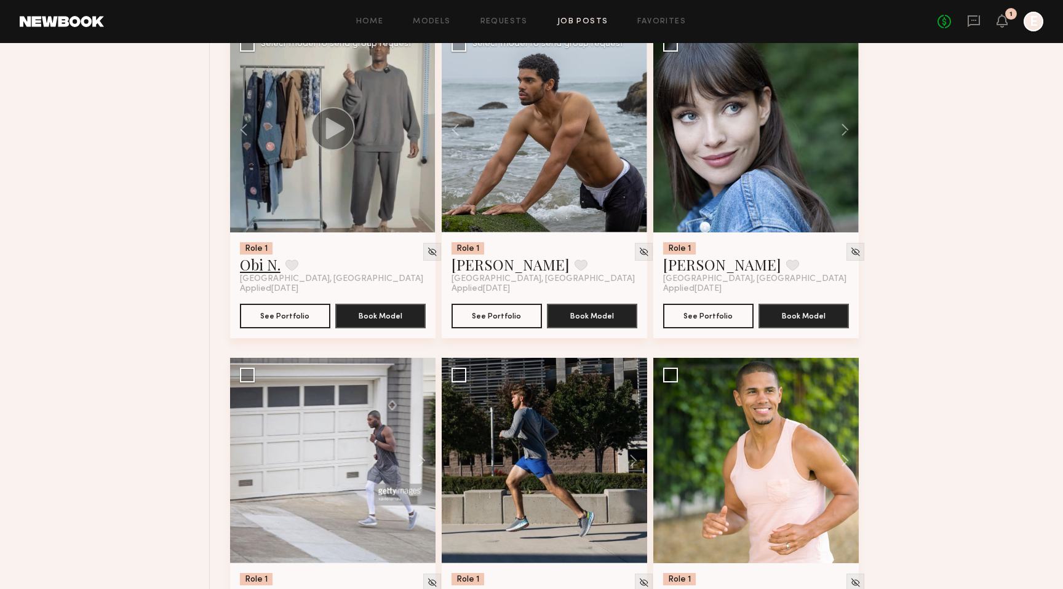
click at [255, 265] on link "Obi N." at bounding box center [260, 265] width 41 height 20
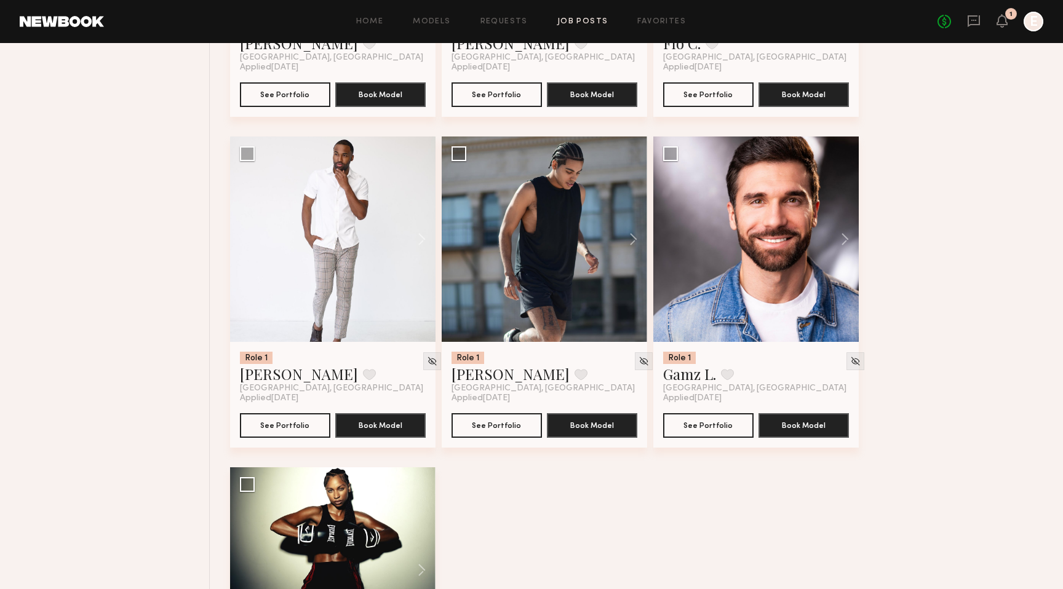
scroll to position [2410, 0]
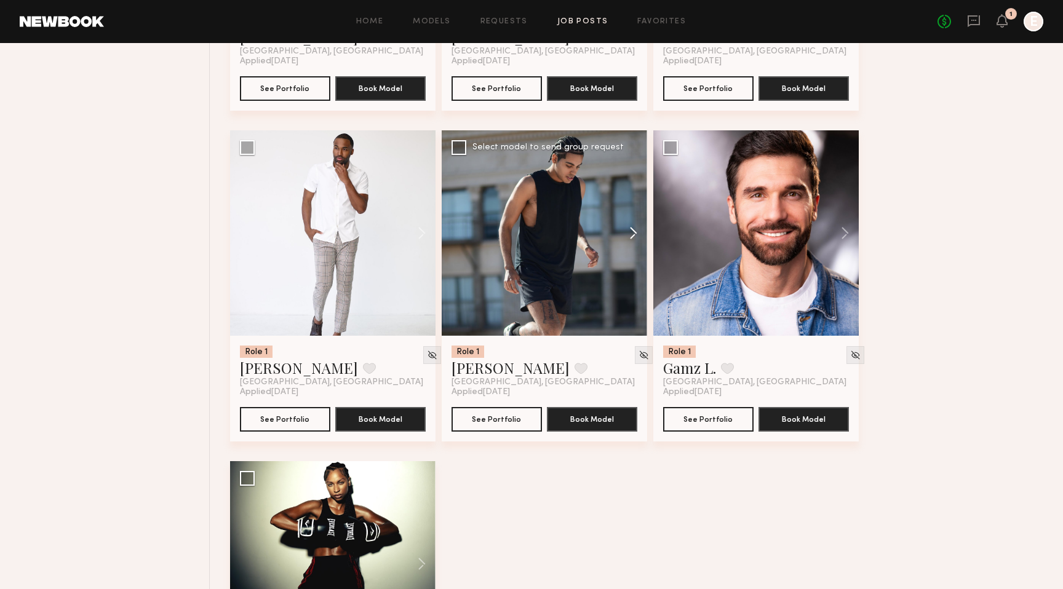
click at [635, 233] on button at bounding box center [627, 233] width 39 height 206
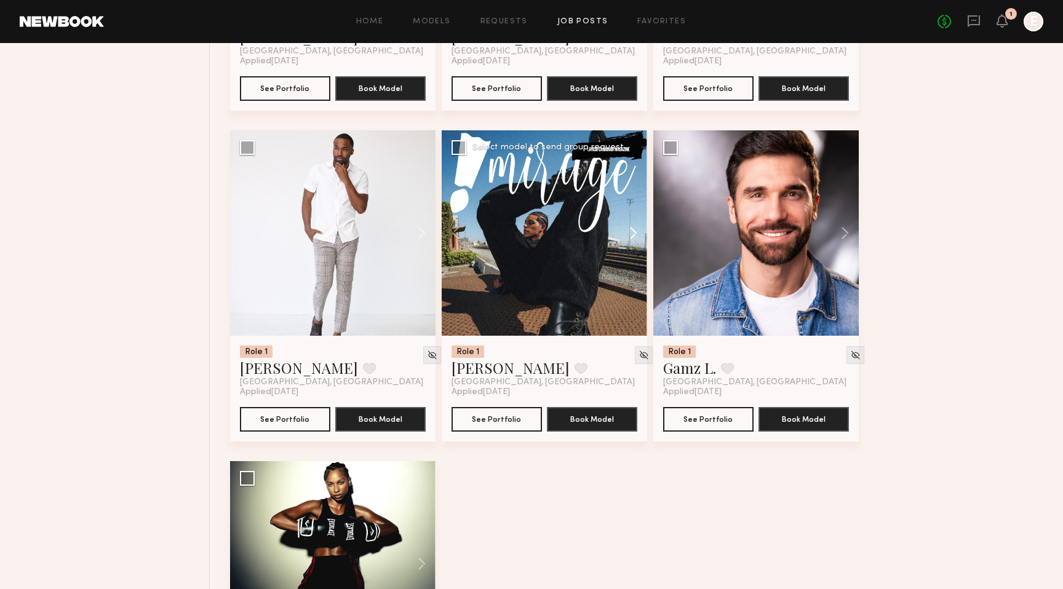
click at [633, 235] on button at bounding box center [627, 233] width 39 height 206
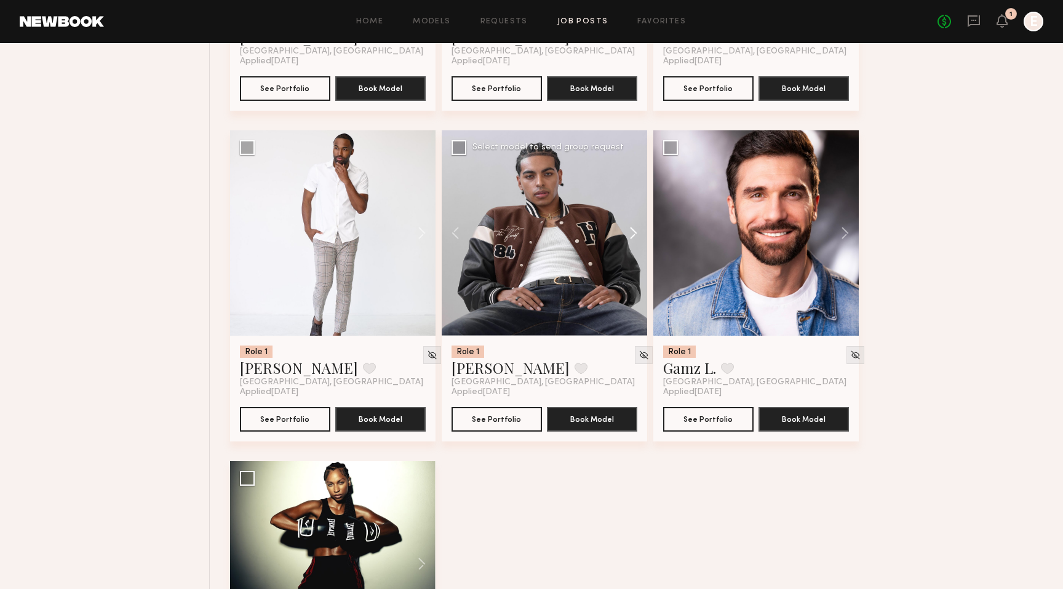
click at [631, 234] on button at bounding box center [627, 233] width 39 height 206
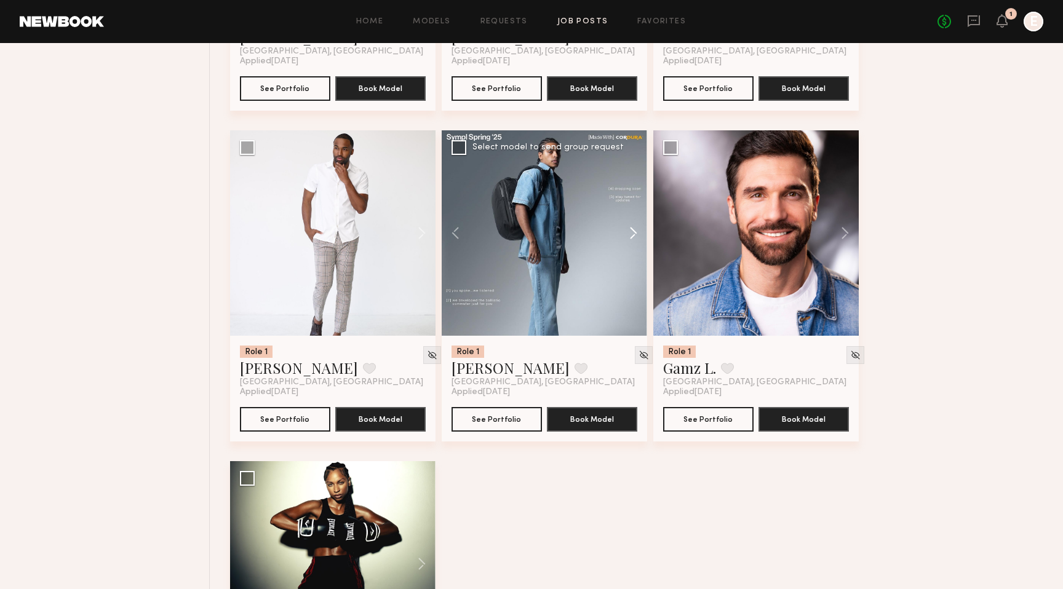
click at [632, 234] on button at bounding box center [627, 233] width 39 height 206
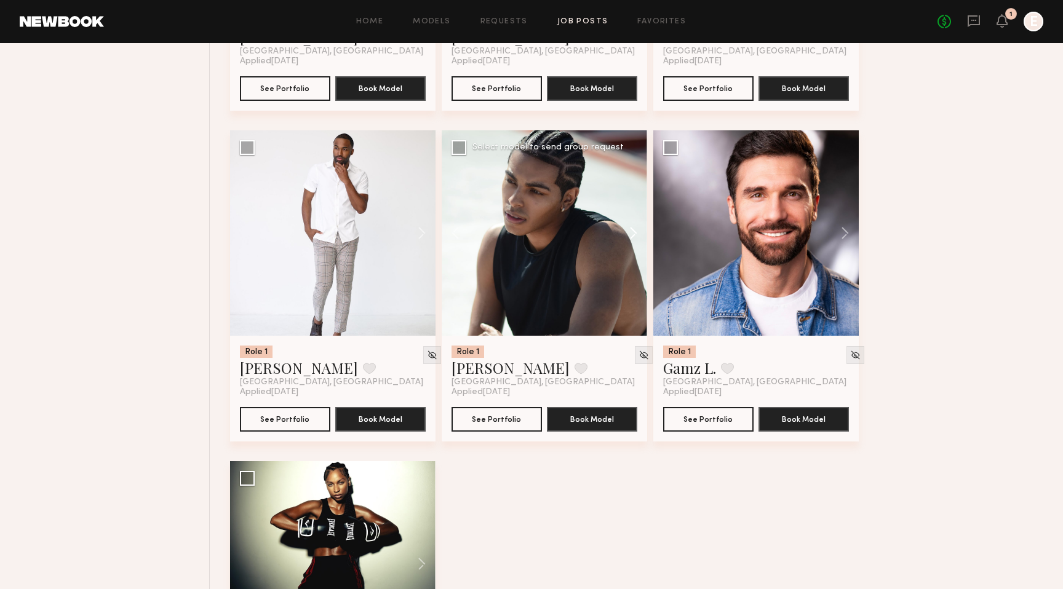
click at [632, 234] on button at bounding box center [627, 233] width 39 height 206
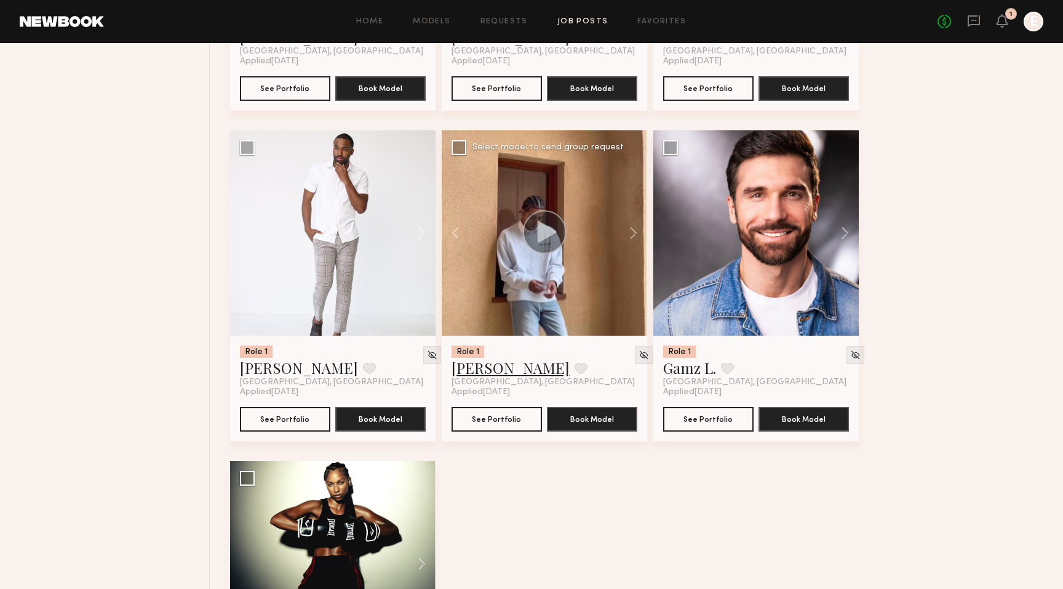
click at [479, 370] on link "[PERSON_NAME]" at bounding box center [511, 368] width 118 height 20
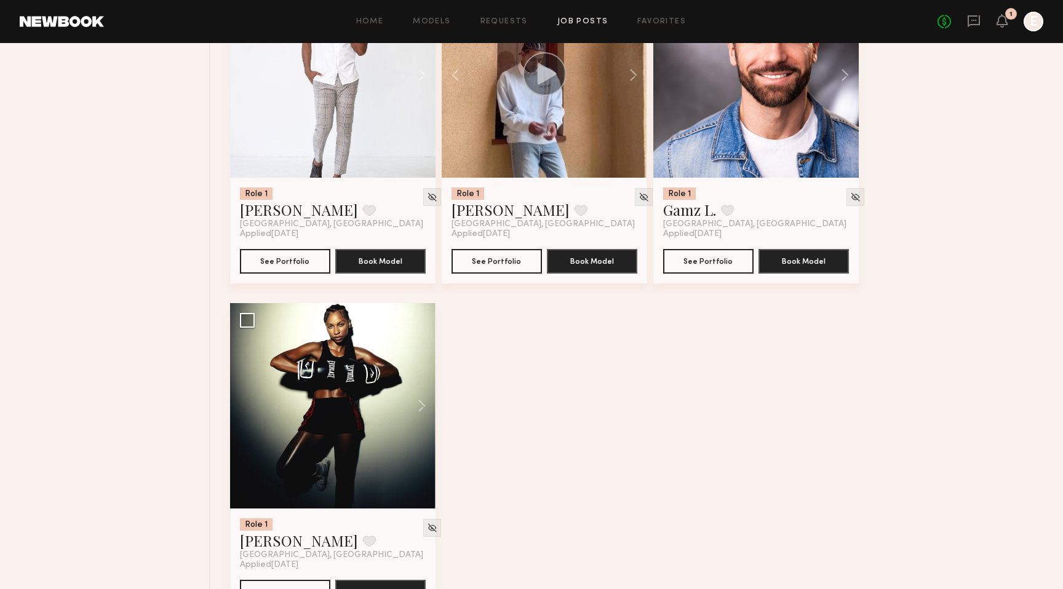
scroll to position [2592, 0]
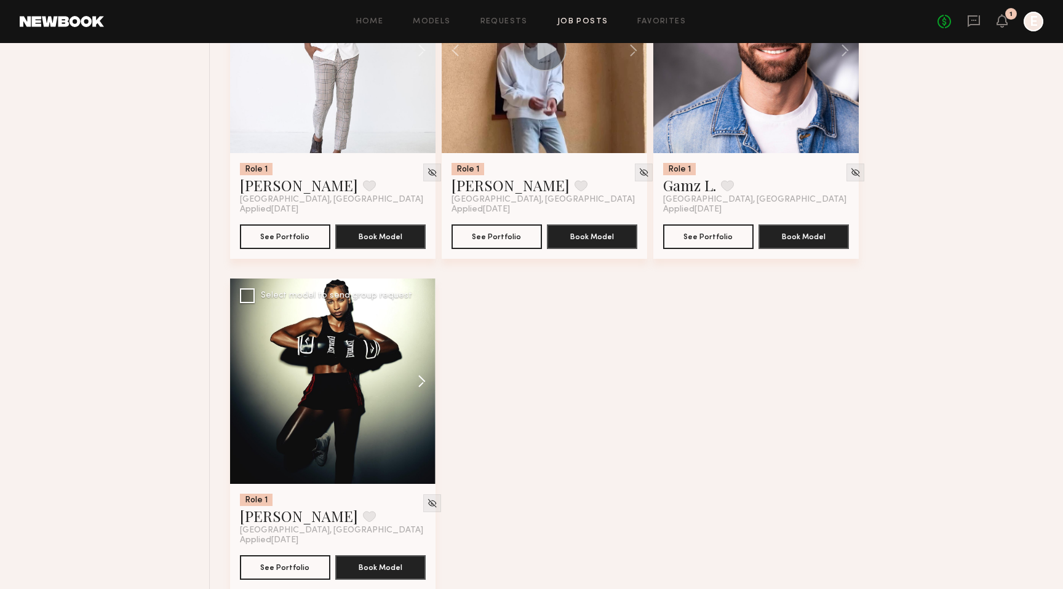
click at [420, 380] on button at bounding box center [415, 382] width 39 height 206
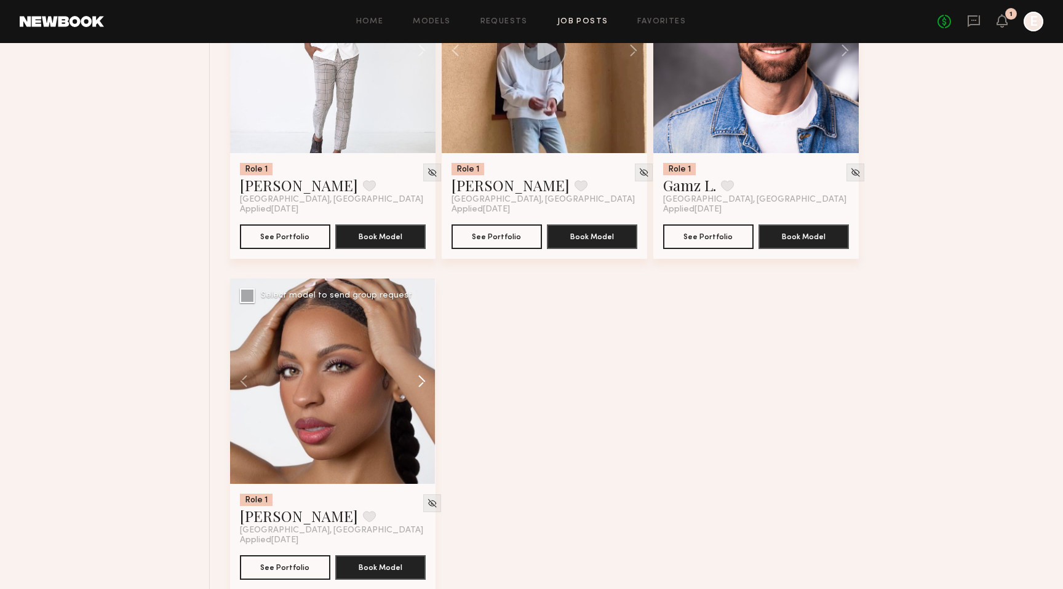
click at [420, 380] on button at bounding box center [415, 382] width 39 height 206
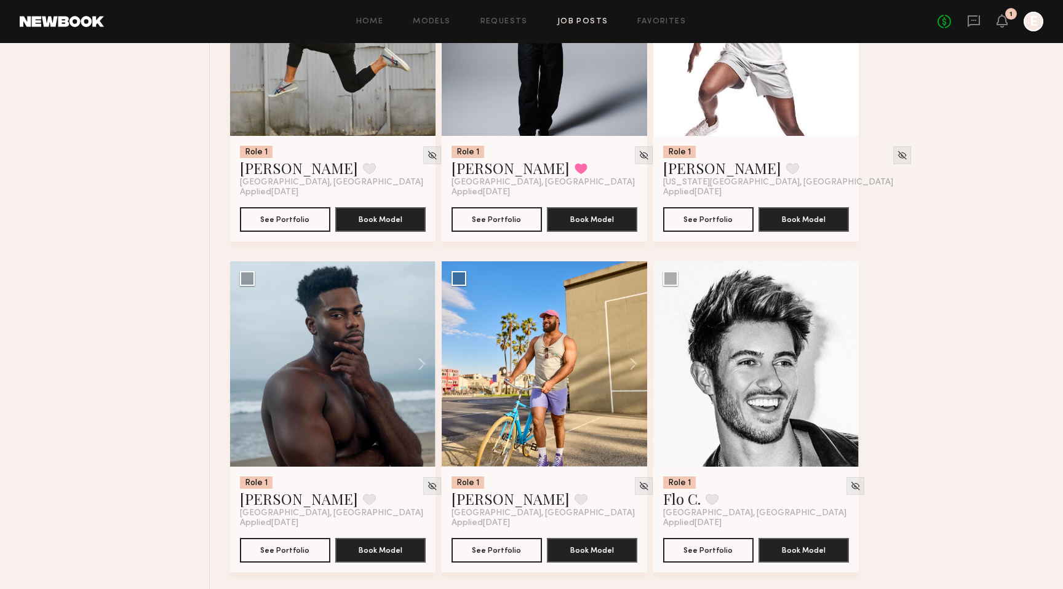
scroll to position [1939, 0]
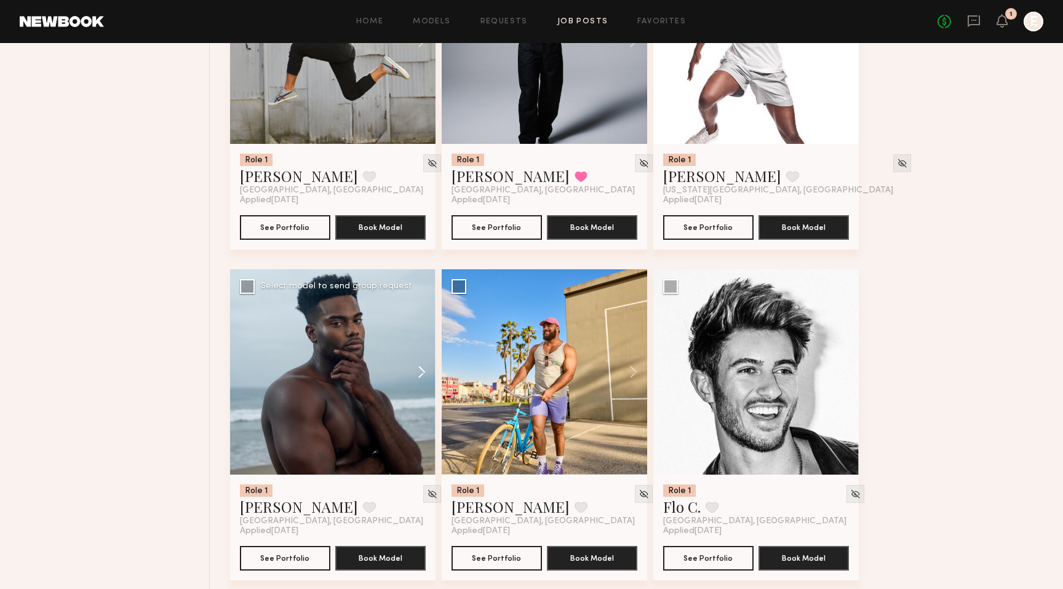
click at [419, 370] on button at bounding box center [415, 373] width 39 height 206
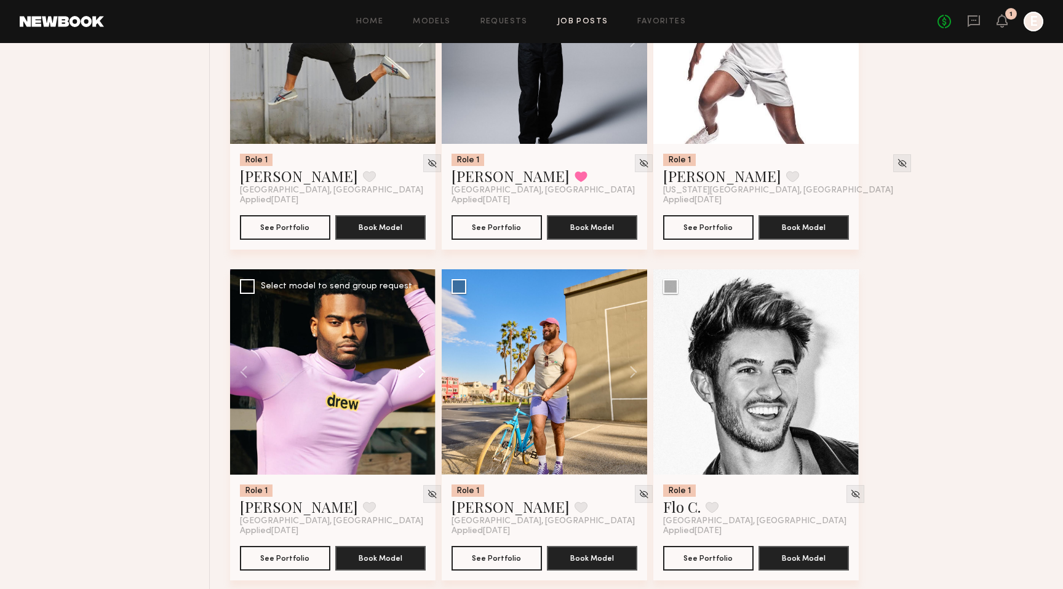
click at [419, 370] on button at bounding box center [415, 373] width 39 height 206
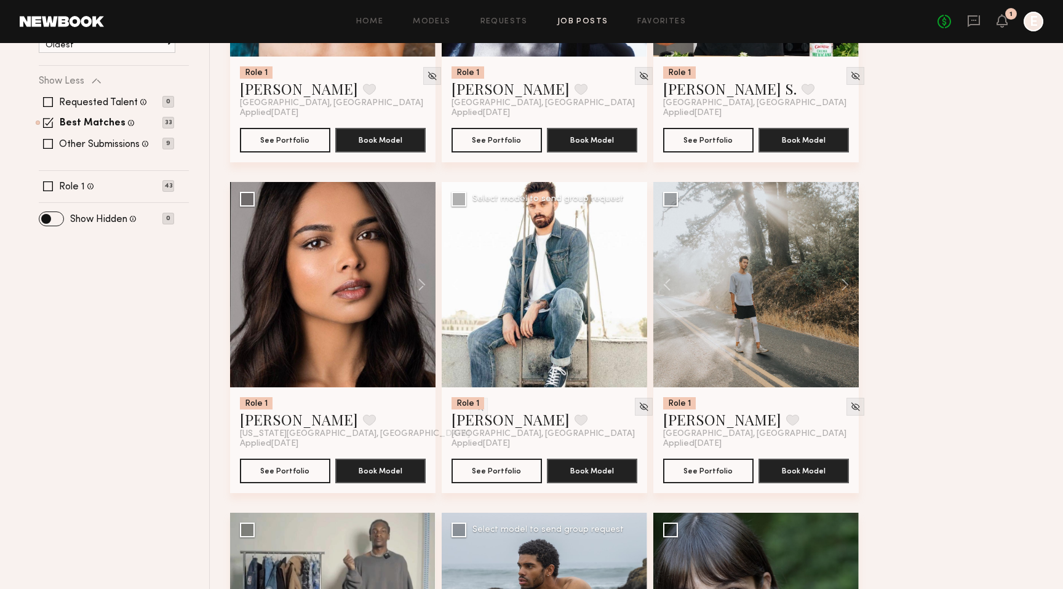
scroll to position [373, 0]
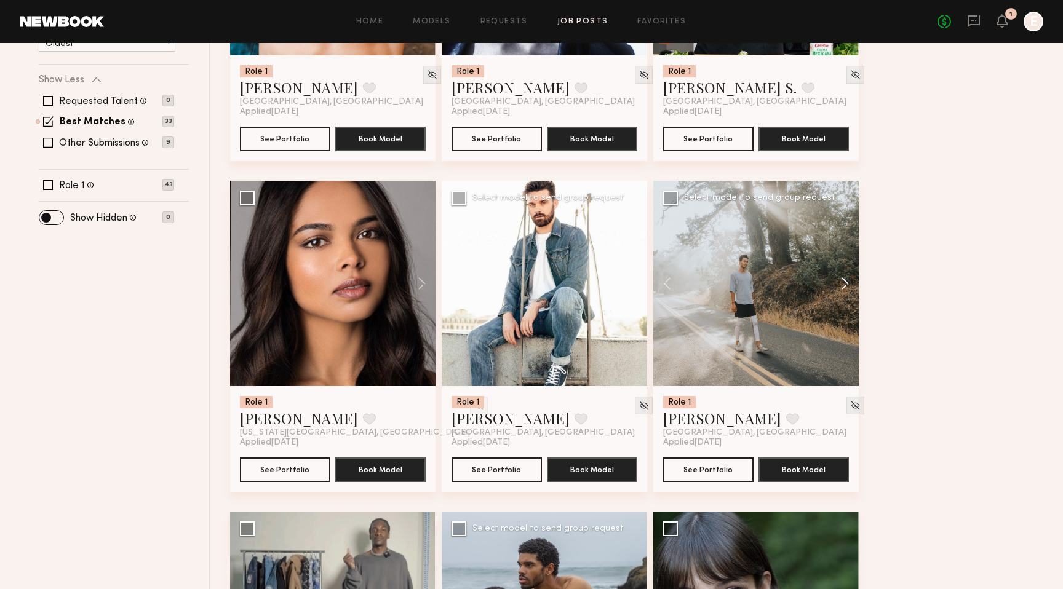
click at [846, 284] on button at bounding box center [839, 284] width 39 height 206
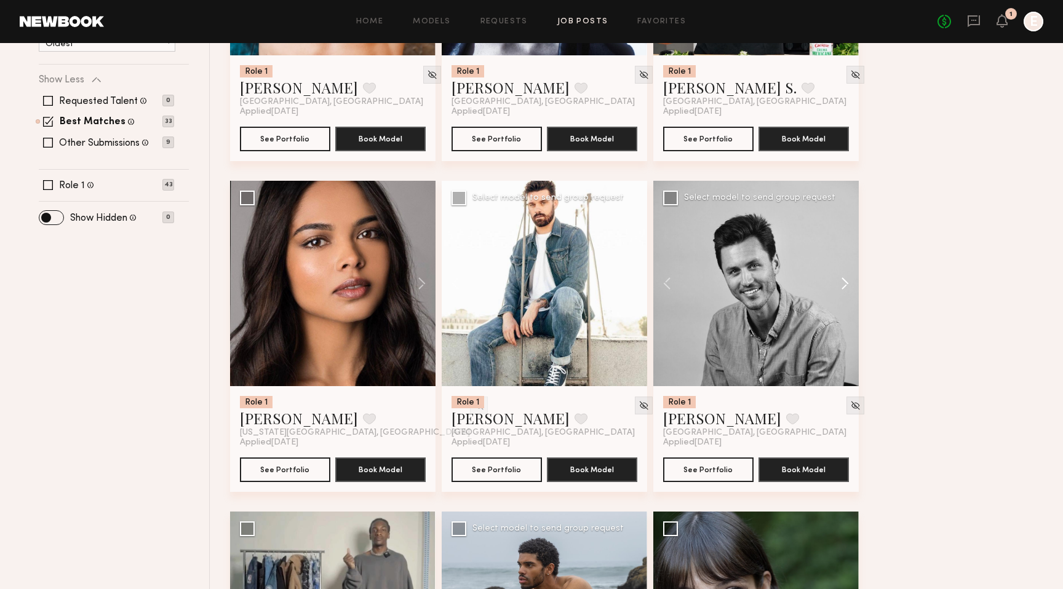
click at [846, 284] on button at bounding box center [839, 284] width 39 height 206
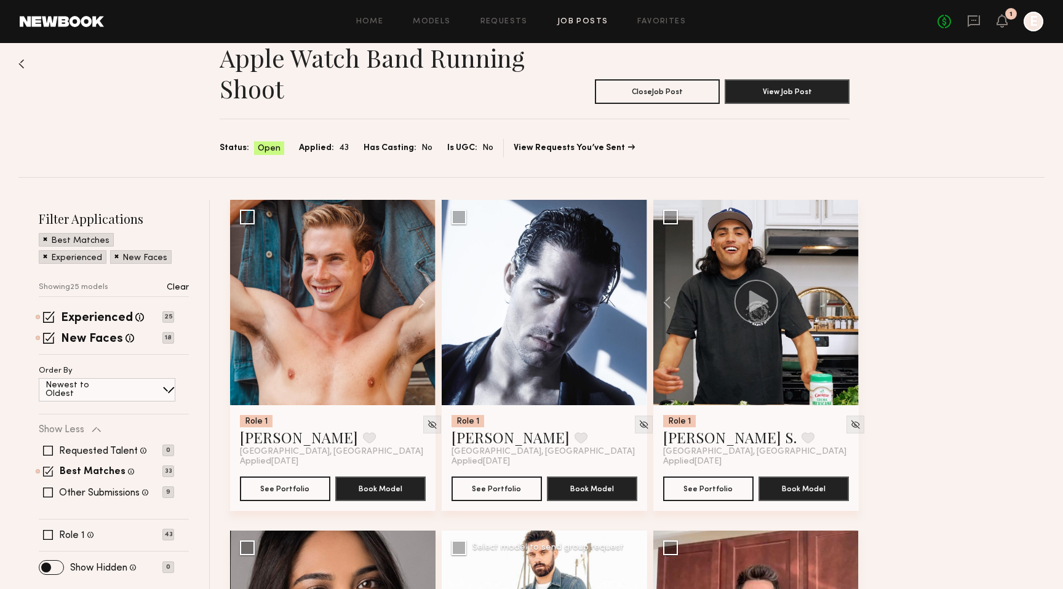
scroll to position [12, 0]
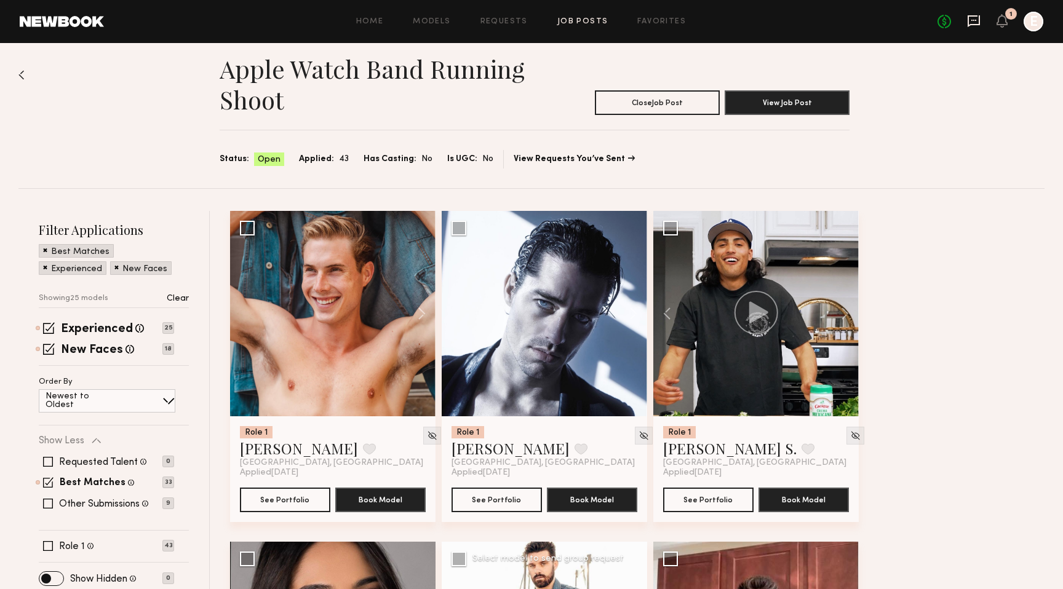
click at [972, 21] on icon at bounding box center [974, 21] width 14 height 14
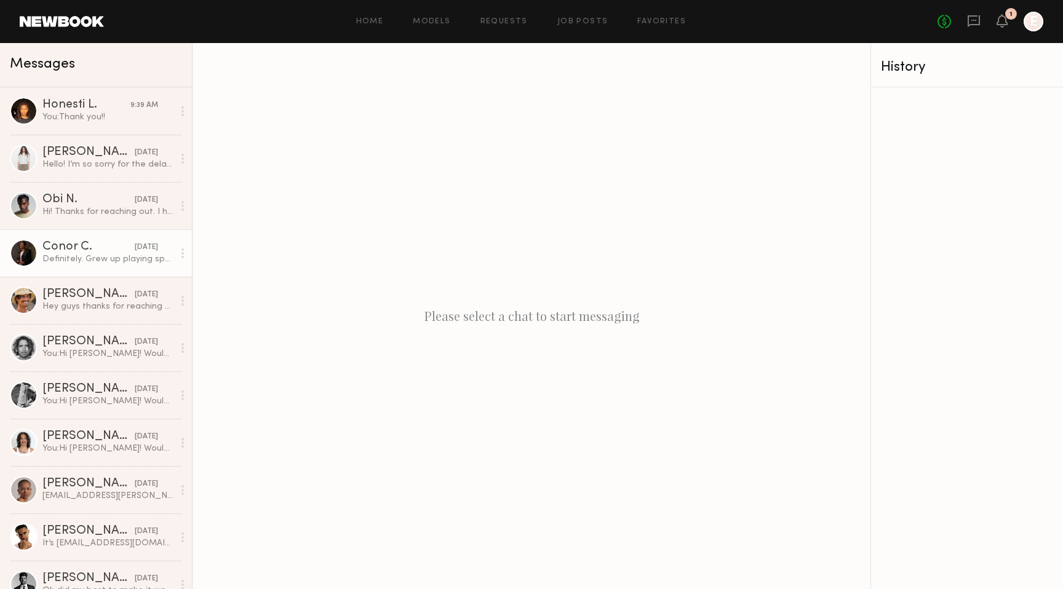
click at [62, 254] on div "Definitely. Grew up playing sports and still play. Won’t be an issue!" at bounding box center [107, 260] width 131 height 12
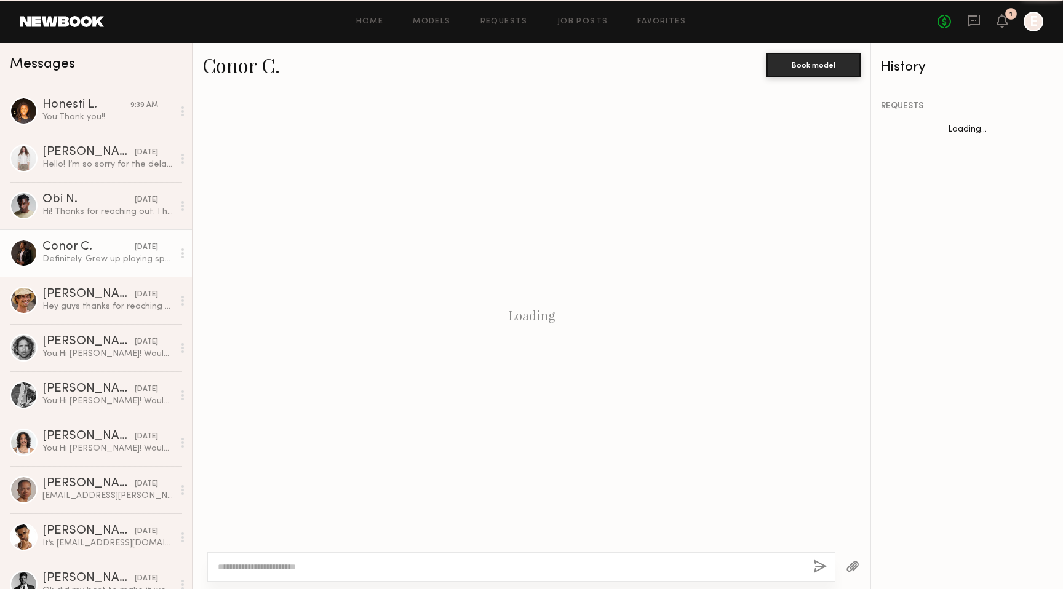
scroll to position [329, 0]
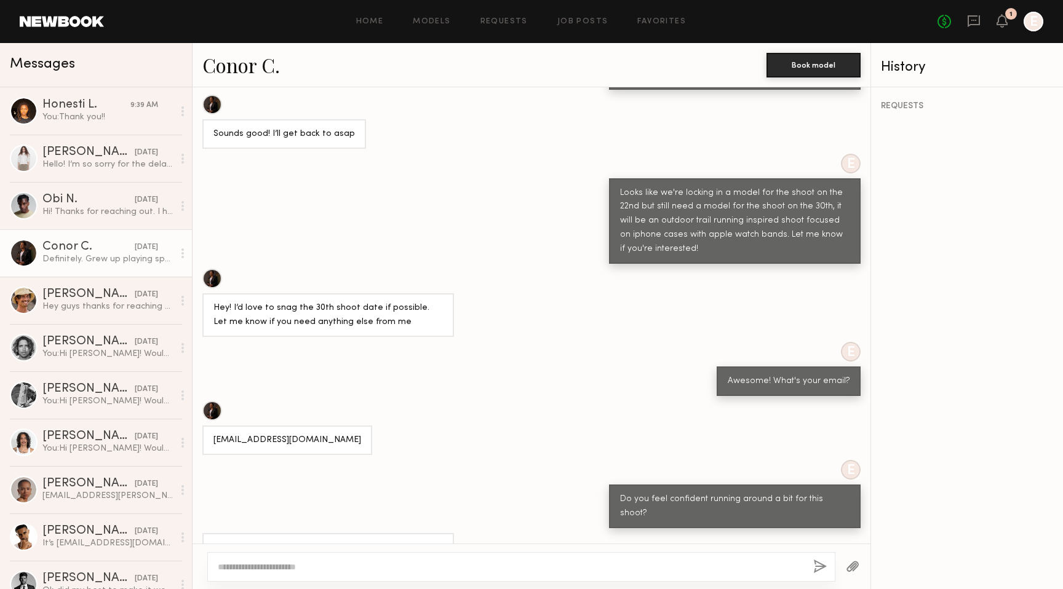
click at [235, 65] on link "Conor C." at bounding box center [241, 65] width 78 height 26
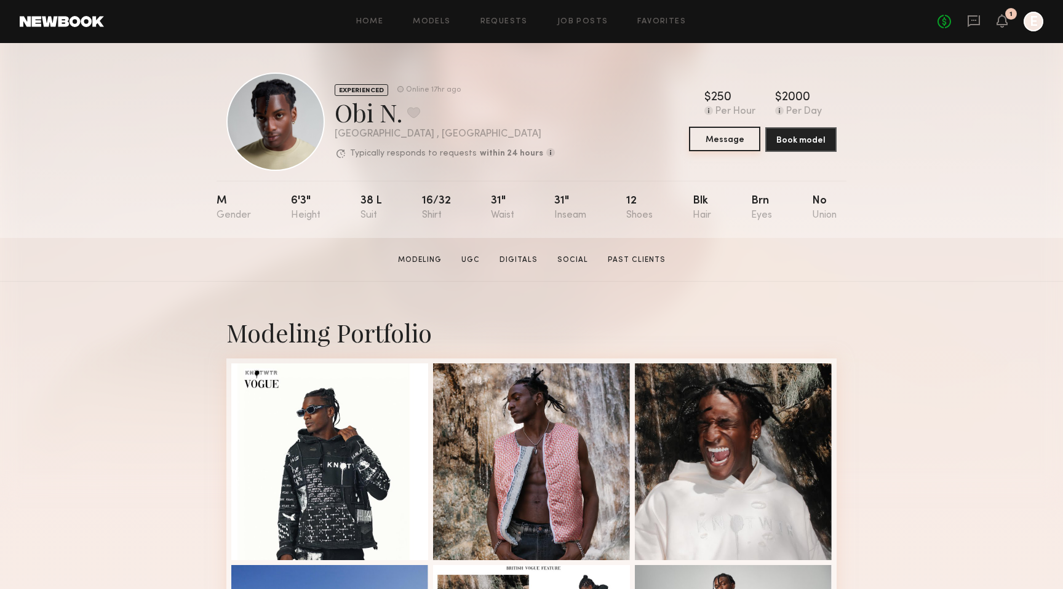
click at [730, 135] on button "Message" at bounding box center [724, 139] width 71 height 25
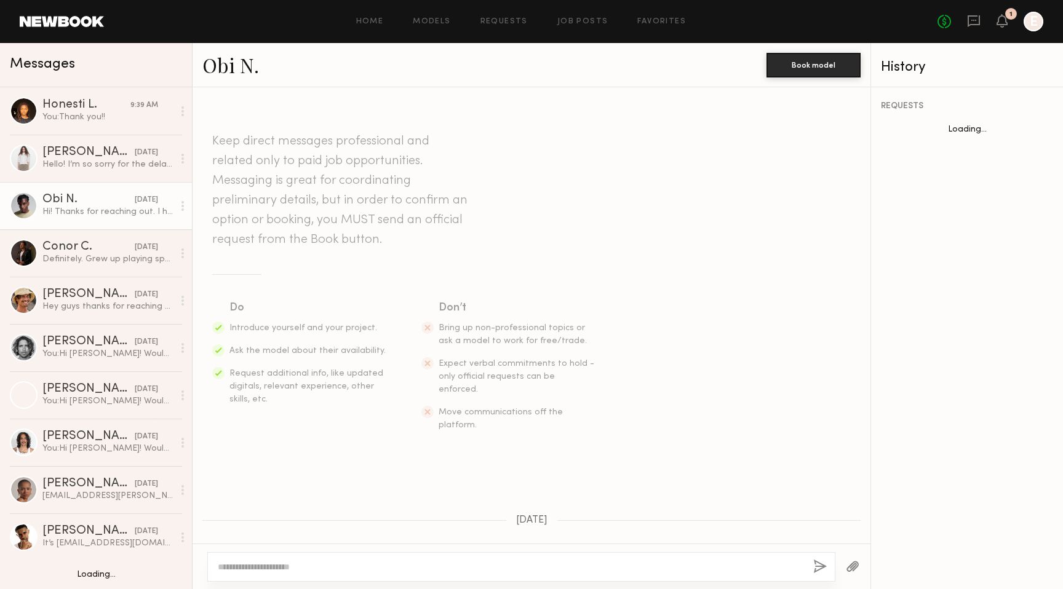
scroll to position [426, 0]
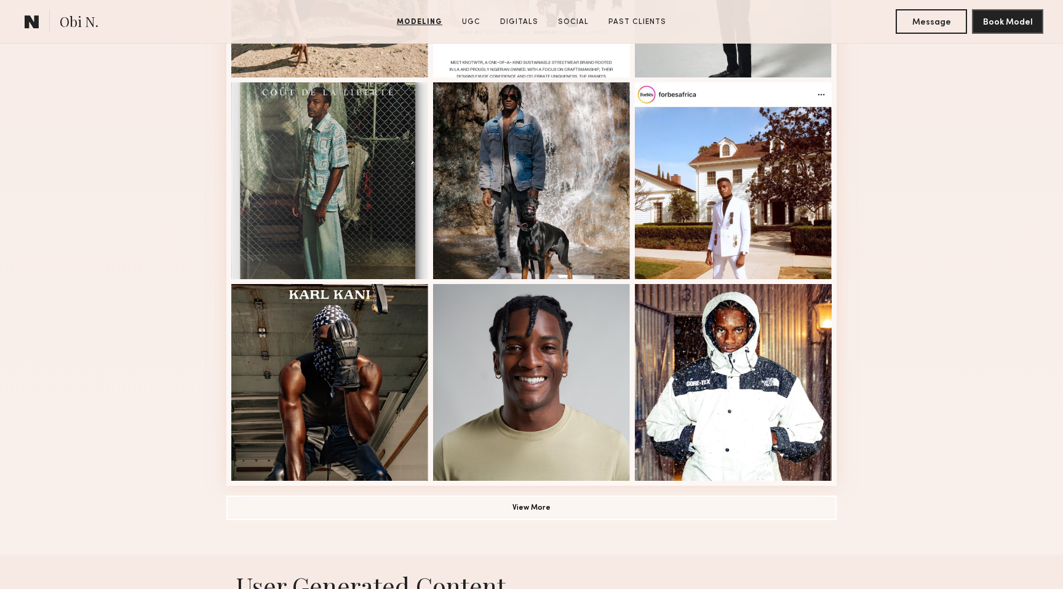
scroll to position [689, 0]
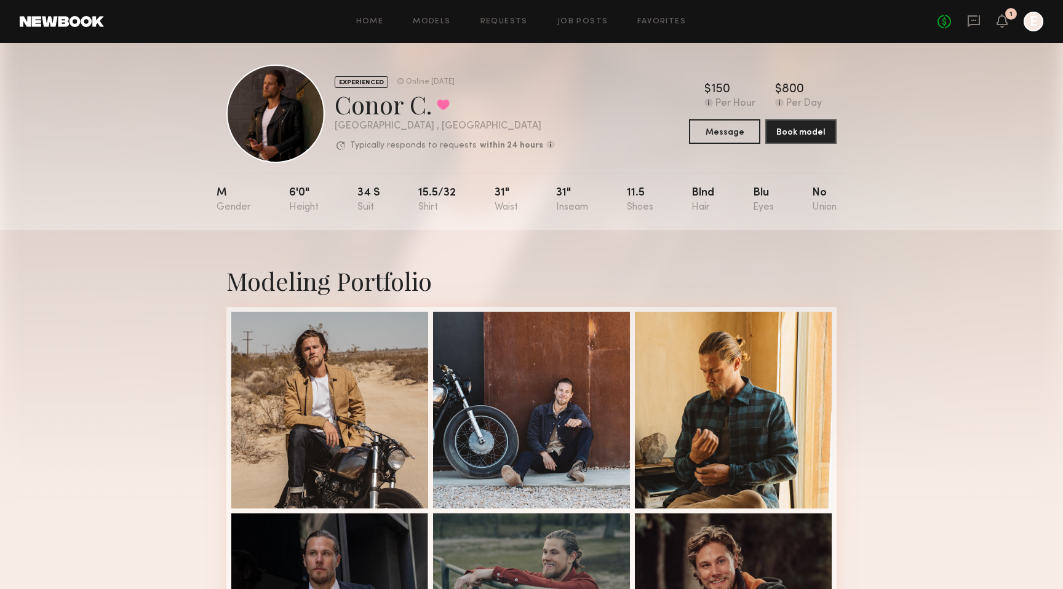
scroll to position [1, 0]
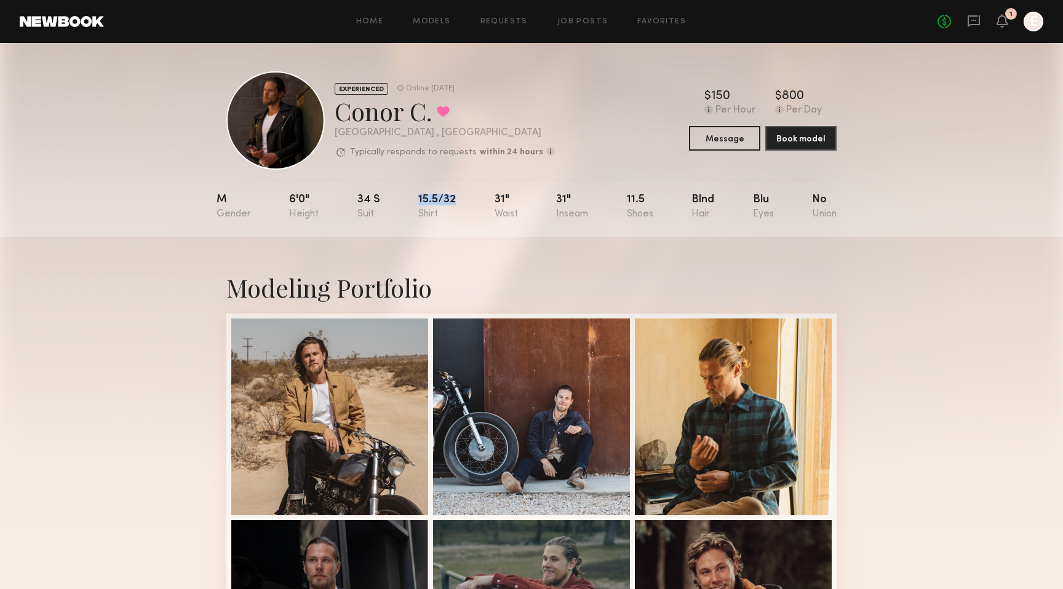
drag, startPoint x: 416, startPoint y: 198, endPoint x: 457, endPoint y: 199, distance: 40.7
click at [457, 199] on nb-model-profile-props "M 6'0" 34 s 15.5/32 31" 31" 11.5 Blnd Blu No" at bounding box center [532, 208] width 630 height 57
copy div "15.5/32"
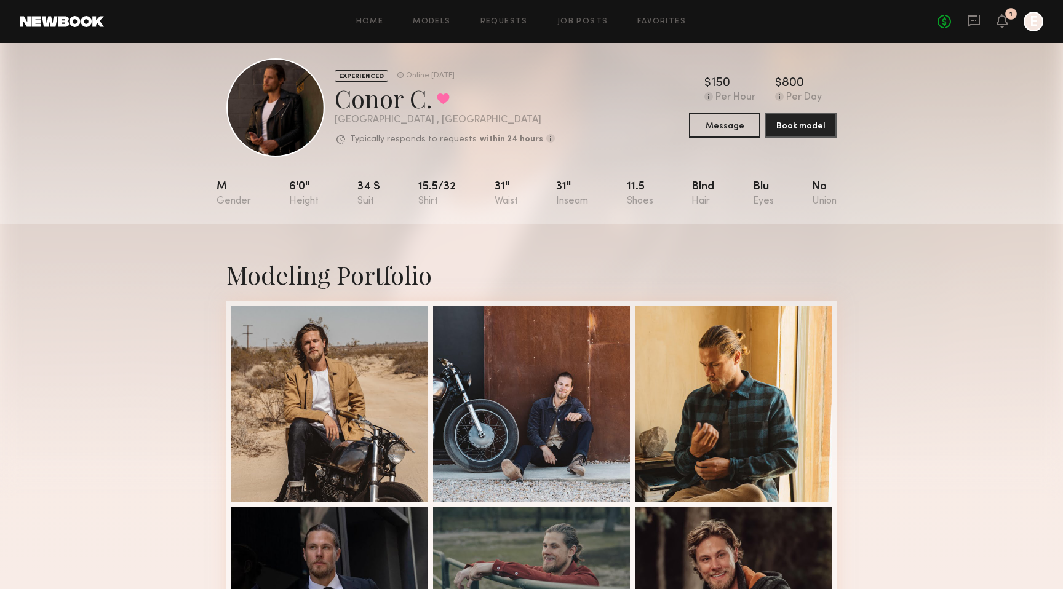
scroll to position [0, 0]
